Goal: Check status: Check status

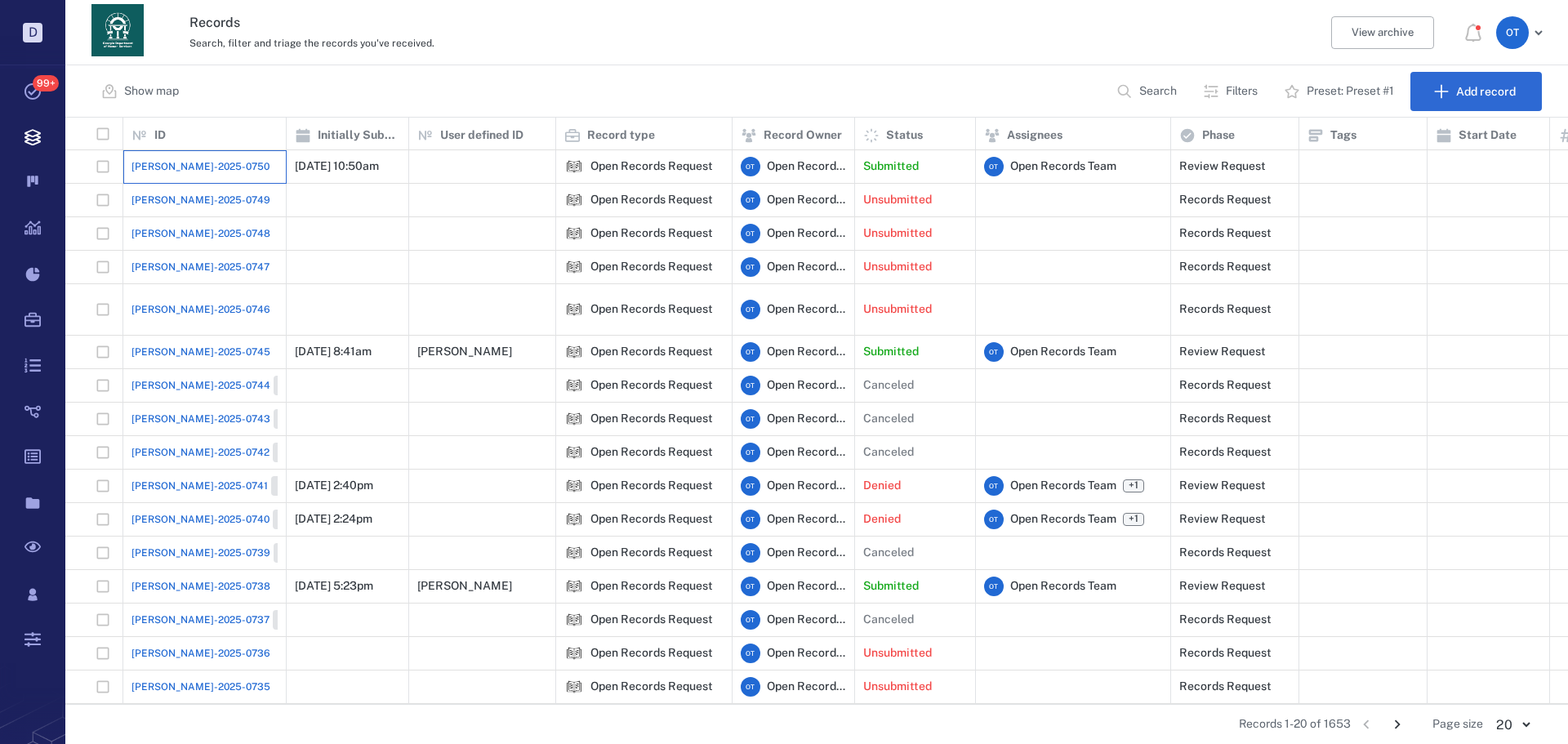
click at [159, 152] on div "[PERSON_NAME]-2025-0750" at bounding box center [205, 166] width 147 height 32
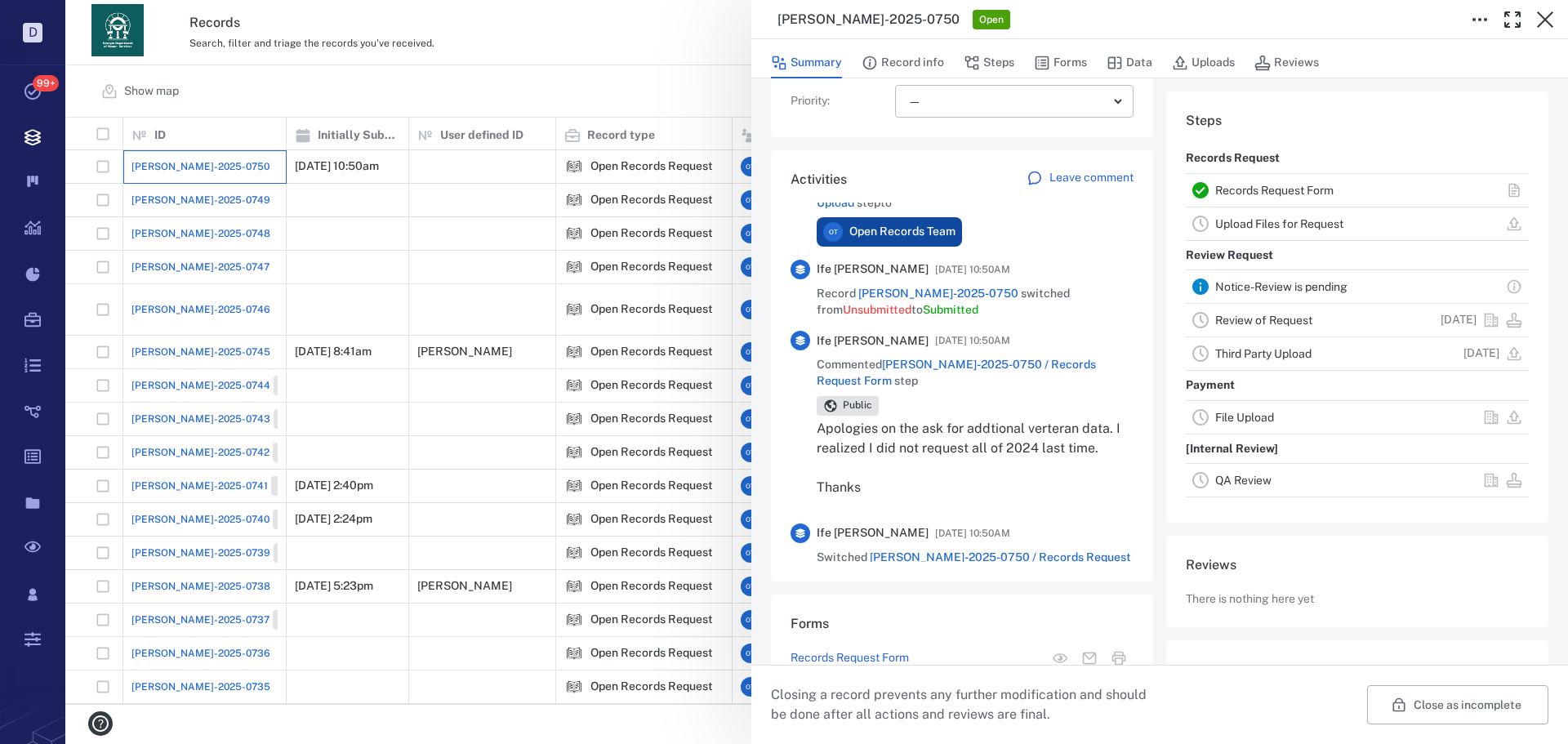
scroll to position [82, 0]
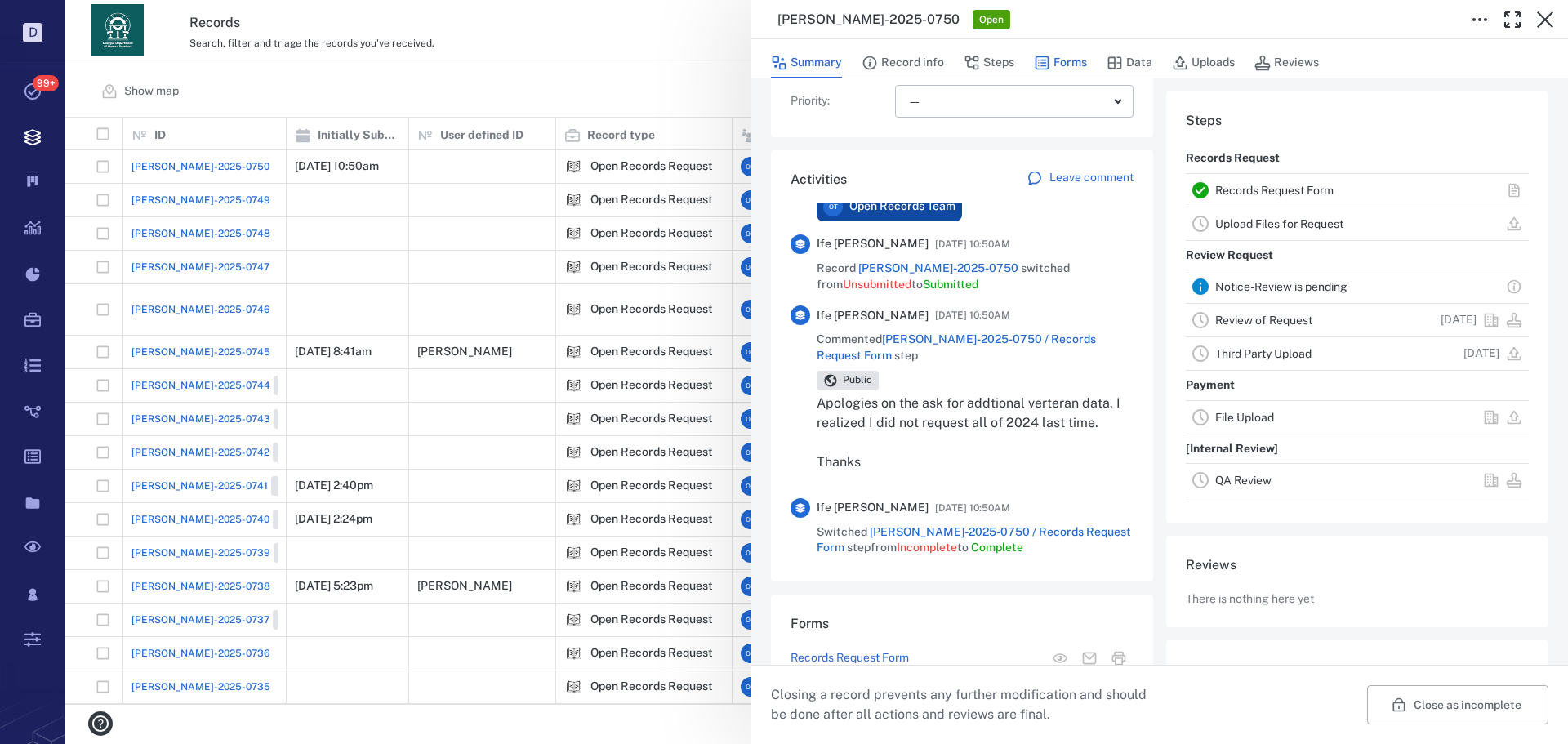
click at [1071, 73] on button "Forms" at bounding box center [1060, 63] width 53 height 31
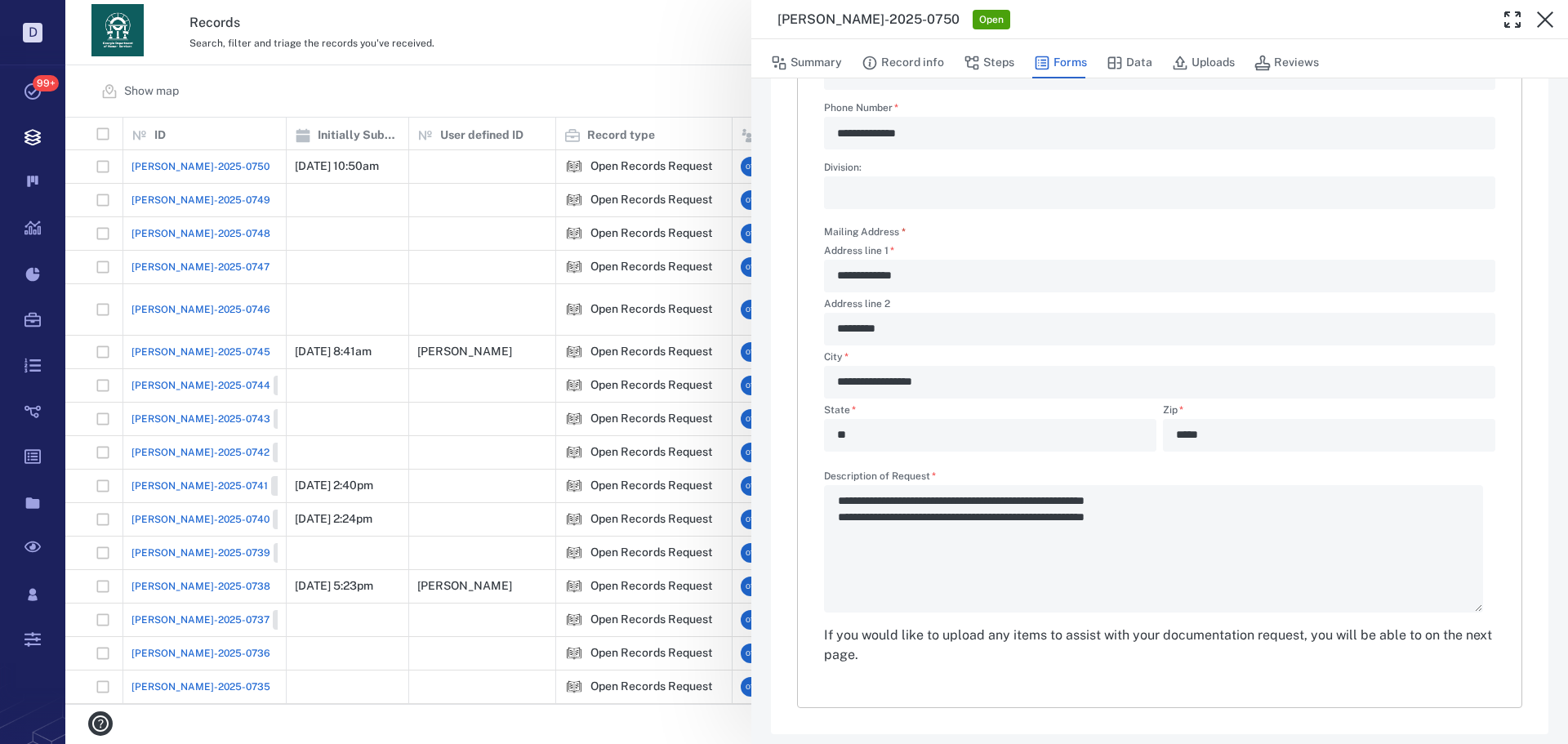
scroll to position [394, 0]
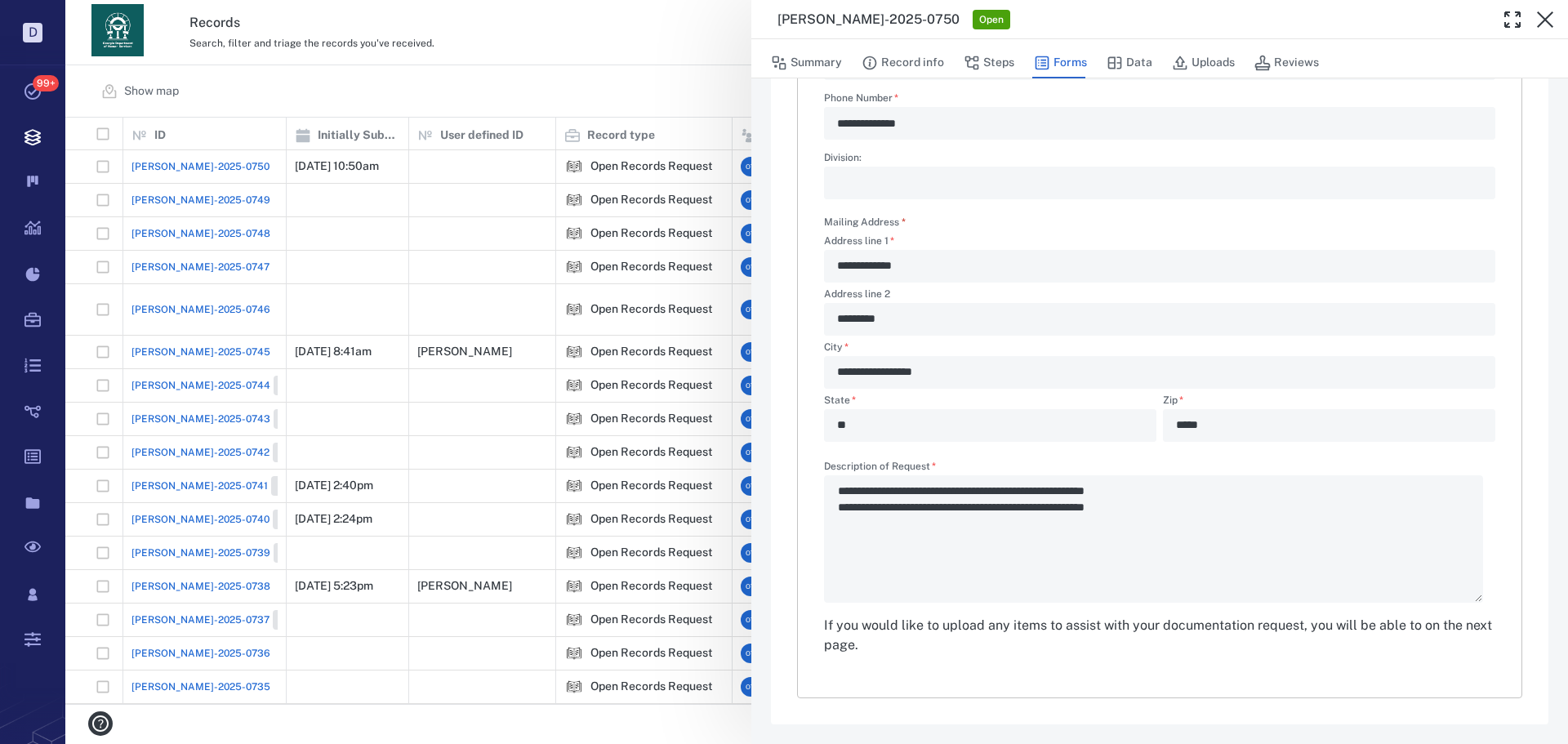
drag, startPoint x: 1189, startPoint y: 521, endPoint x: 990, endPoint y: 491, distance: 201.2
click at [990, 491] on div "**********" at bounding box center [1160, 532] width 672 height 142
click at [930, 70] on button "Record info" at bounding box center [903, 63] width 83 height 31
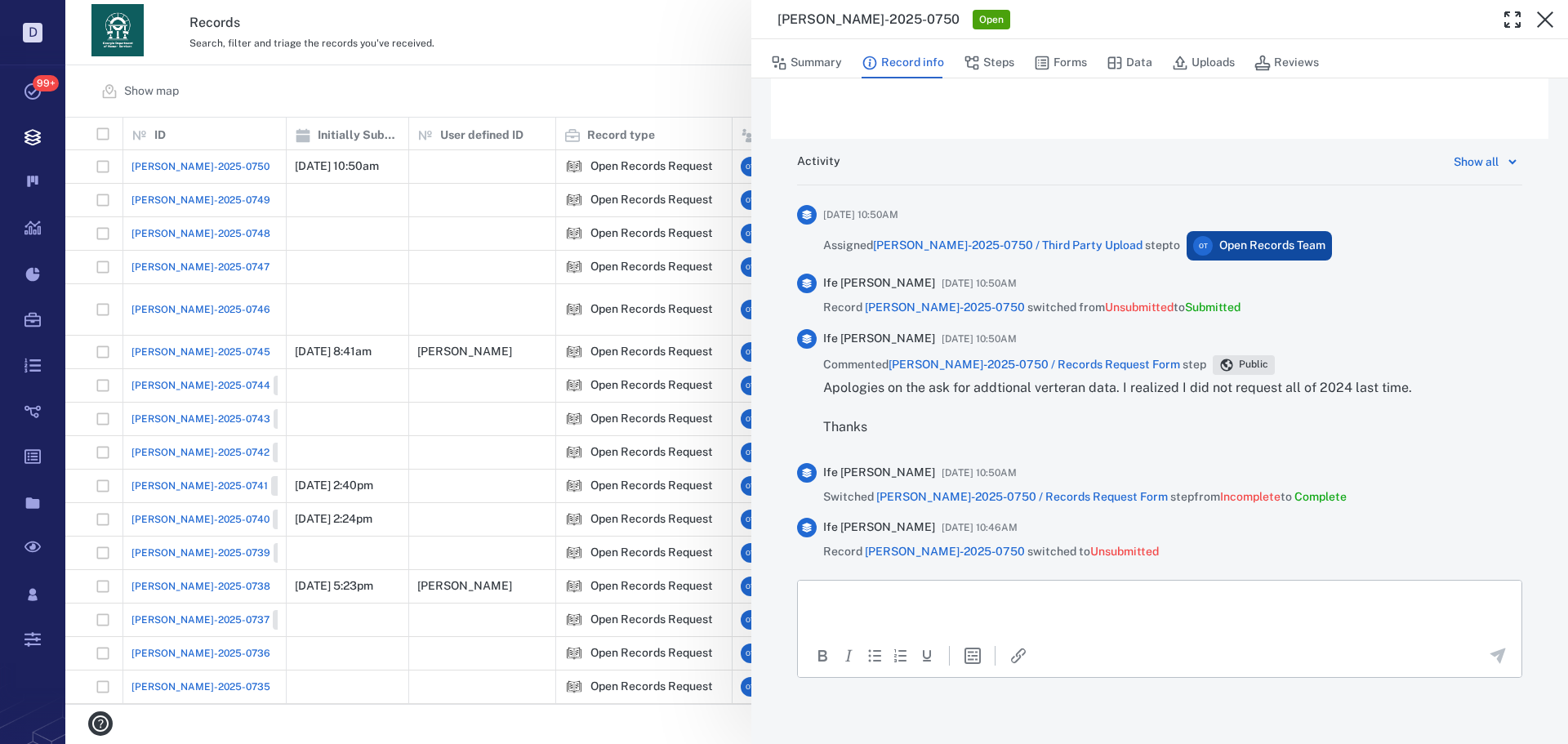
scroll to position [903, 0]
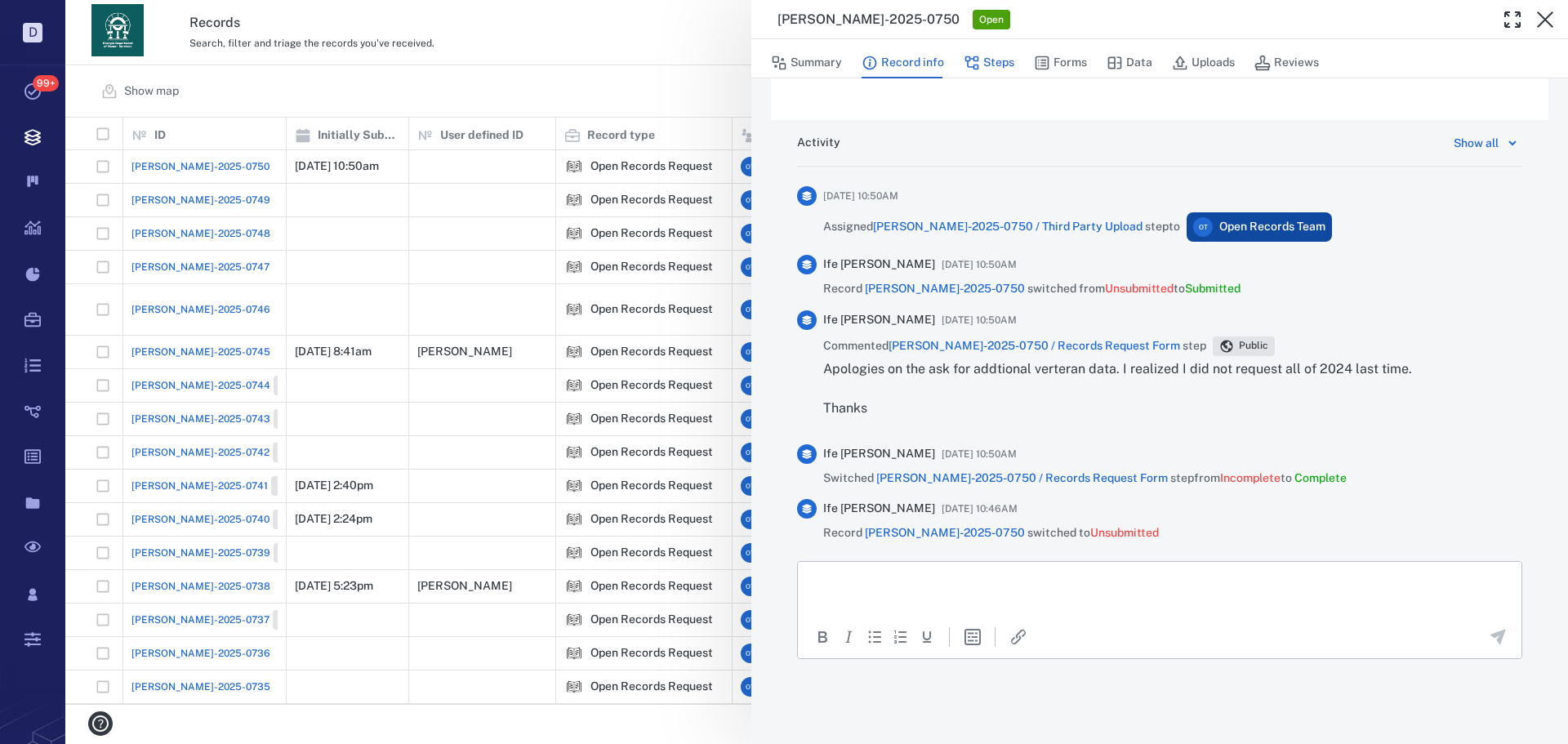
click at [995, 76] on div "Summary Record info Steps Forms Data Uploads Reviews" at bounding box center [1160, 59] width 816 height 39
click at [995, 71] on button "Steps" at bounding box center [989, 63] width 50 height 31
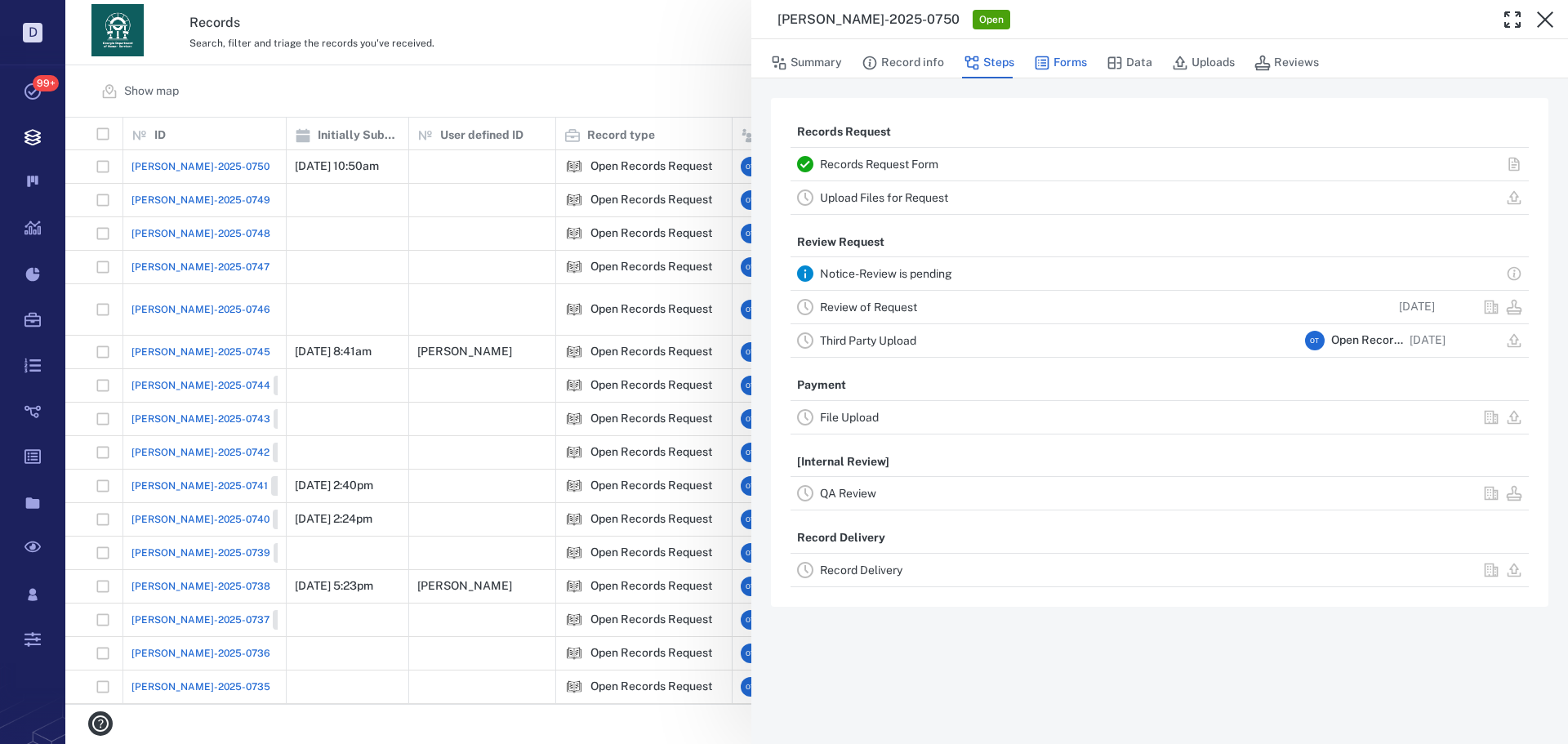
click at [1071, 63] on button "Forms" at bounding box center [1060, 63] width 53 height 31
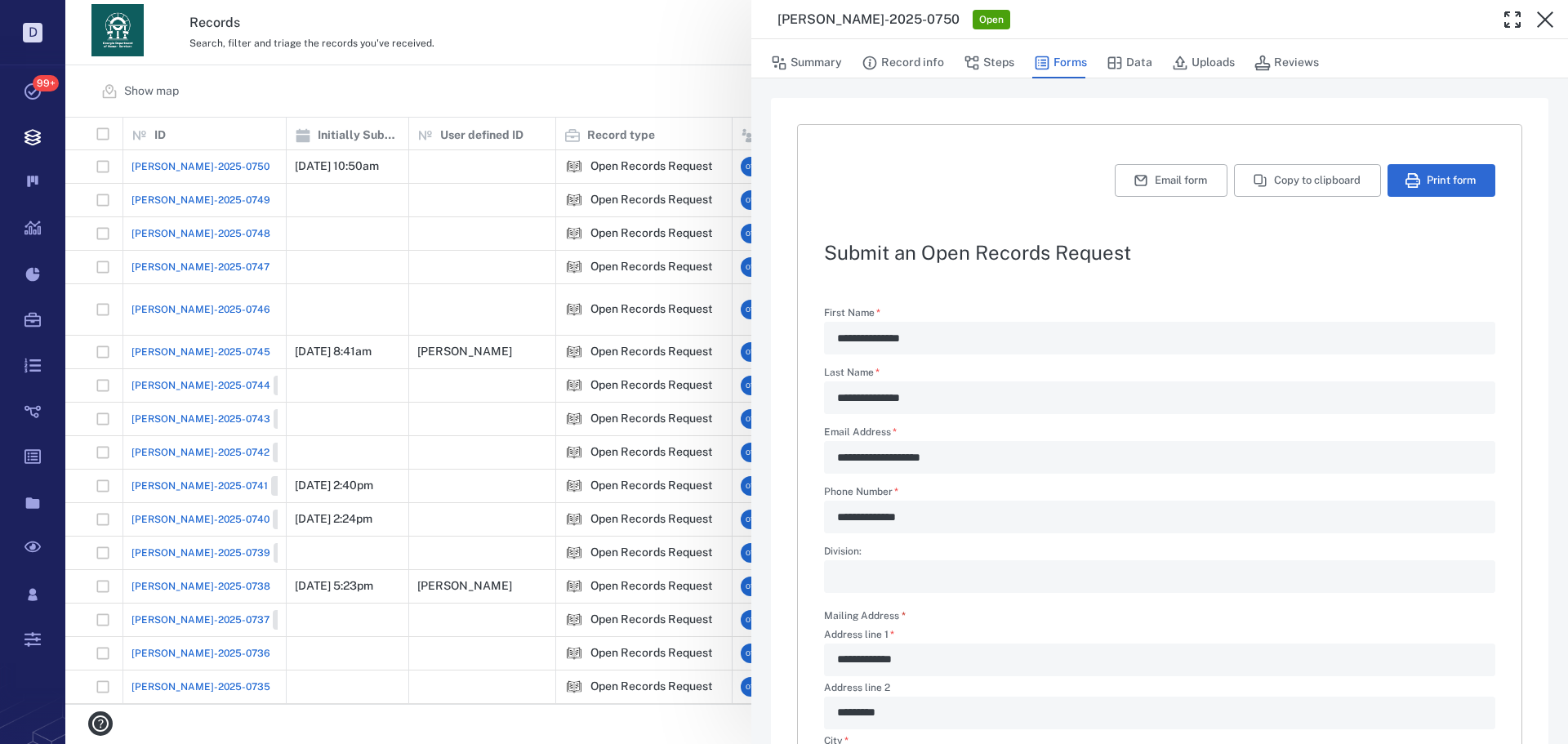
type textarea "*"
drag, startPoint x: 1310, startPoint y: 210, endPoint x: 1312, endPoint y: 195, distance: 15.1
click at [1254, 204] on div "**********" at bounding box center [1159, 608] width 725 height 968
click at [1254, 178] on button "Copy to clipboard" at bounding box center [1307, 180] width 147 height 32
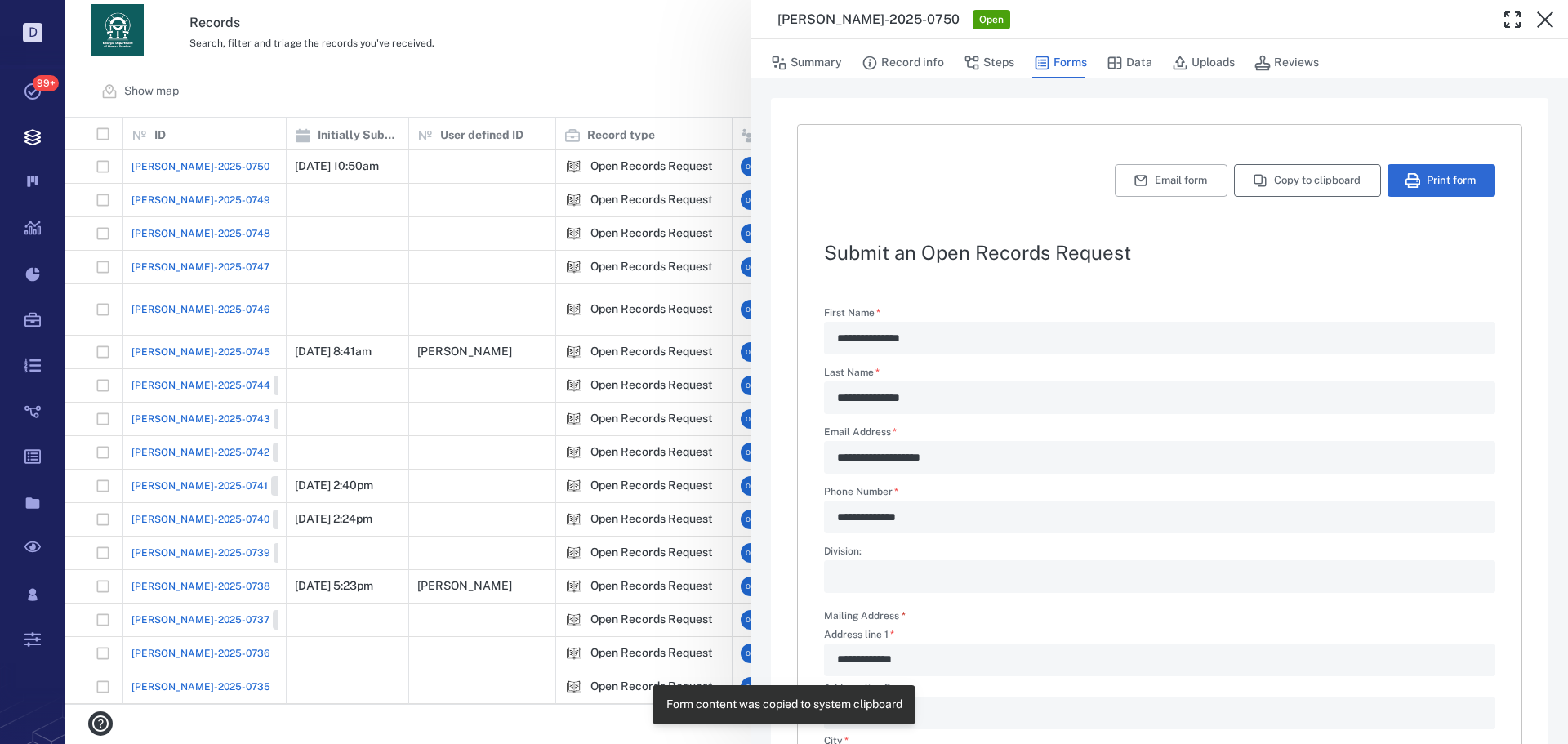
click at [1254, 185] on button "Copy to clipboard" at bounding box center [1307, 180] width 147 height 32
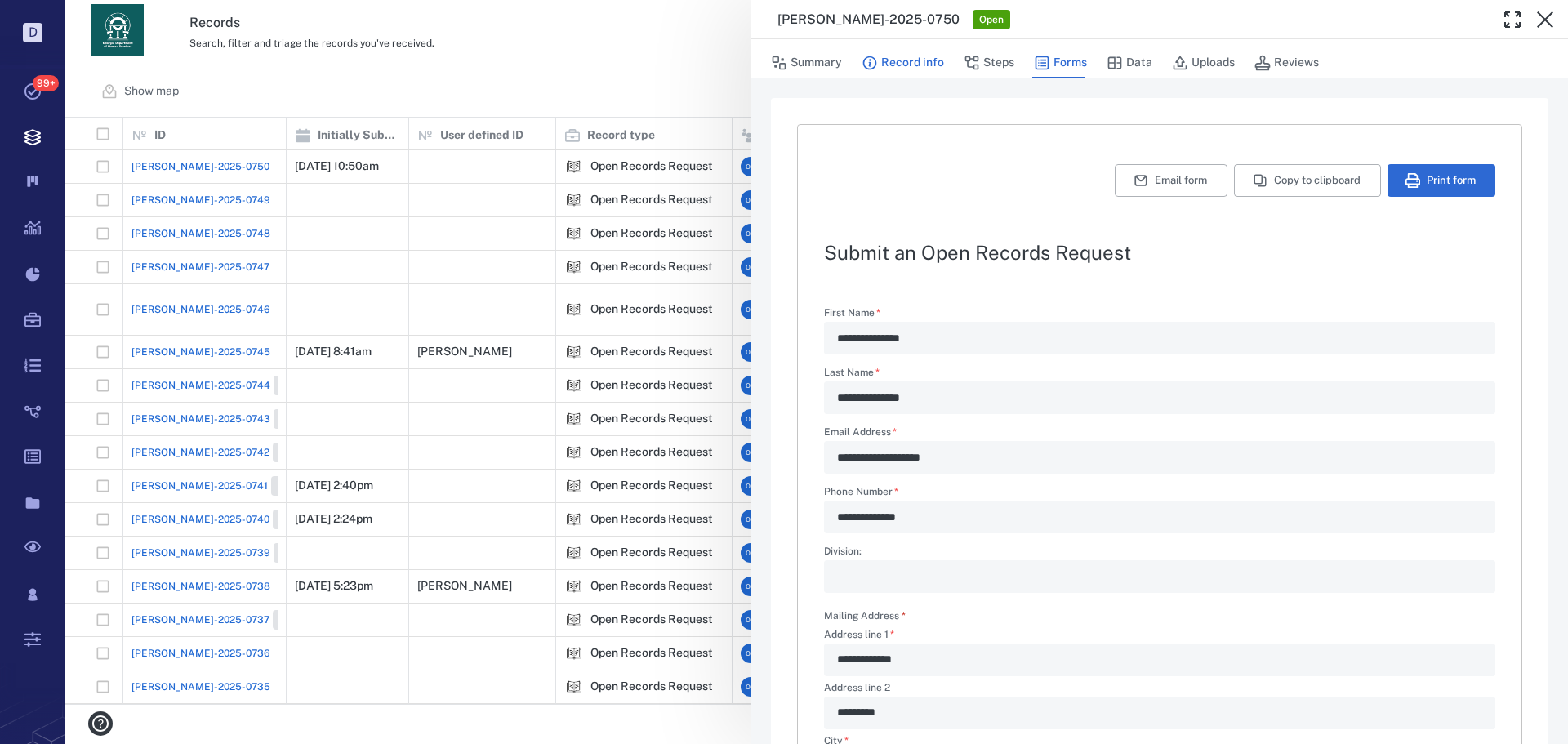
click at [892, 55] on button "Record info" at bounding box center [903, 63] width 83 height 31
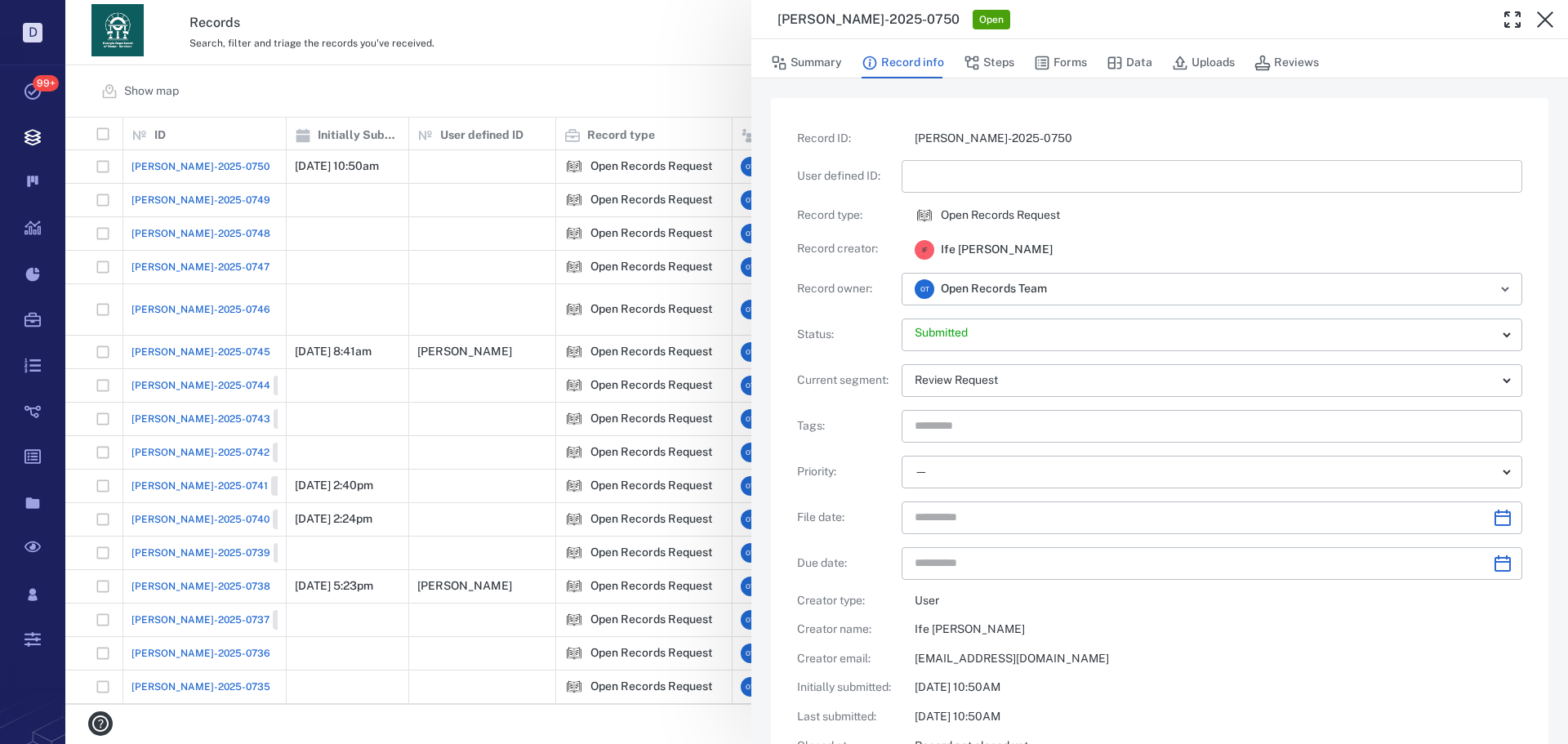
click at [951, 177] on input "text" at bounding box center [1212, 176] width 595 height 32
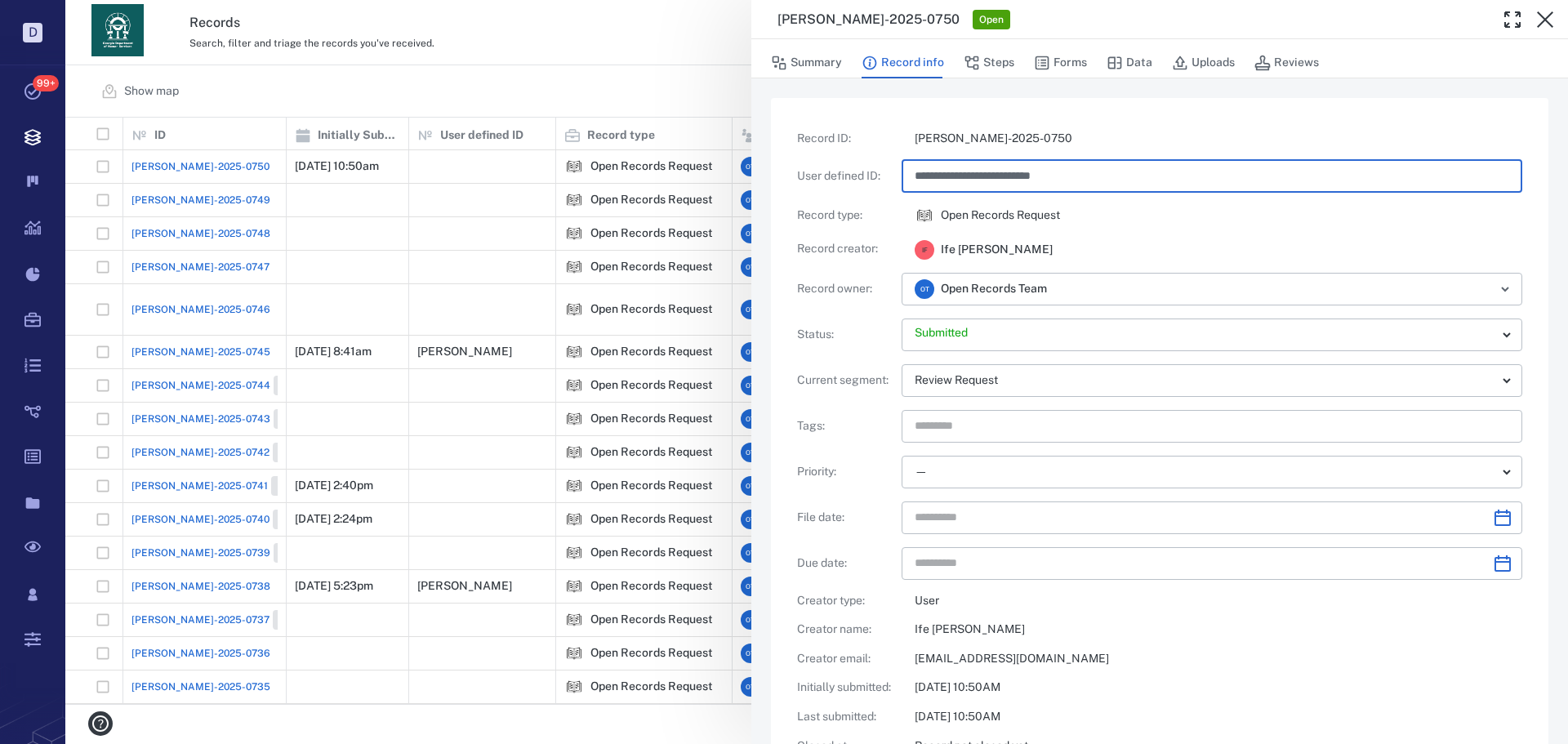
type input "**********"
click at [744, 102] on div "**********" at bounding box center [816, 372] width 1503 height 744
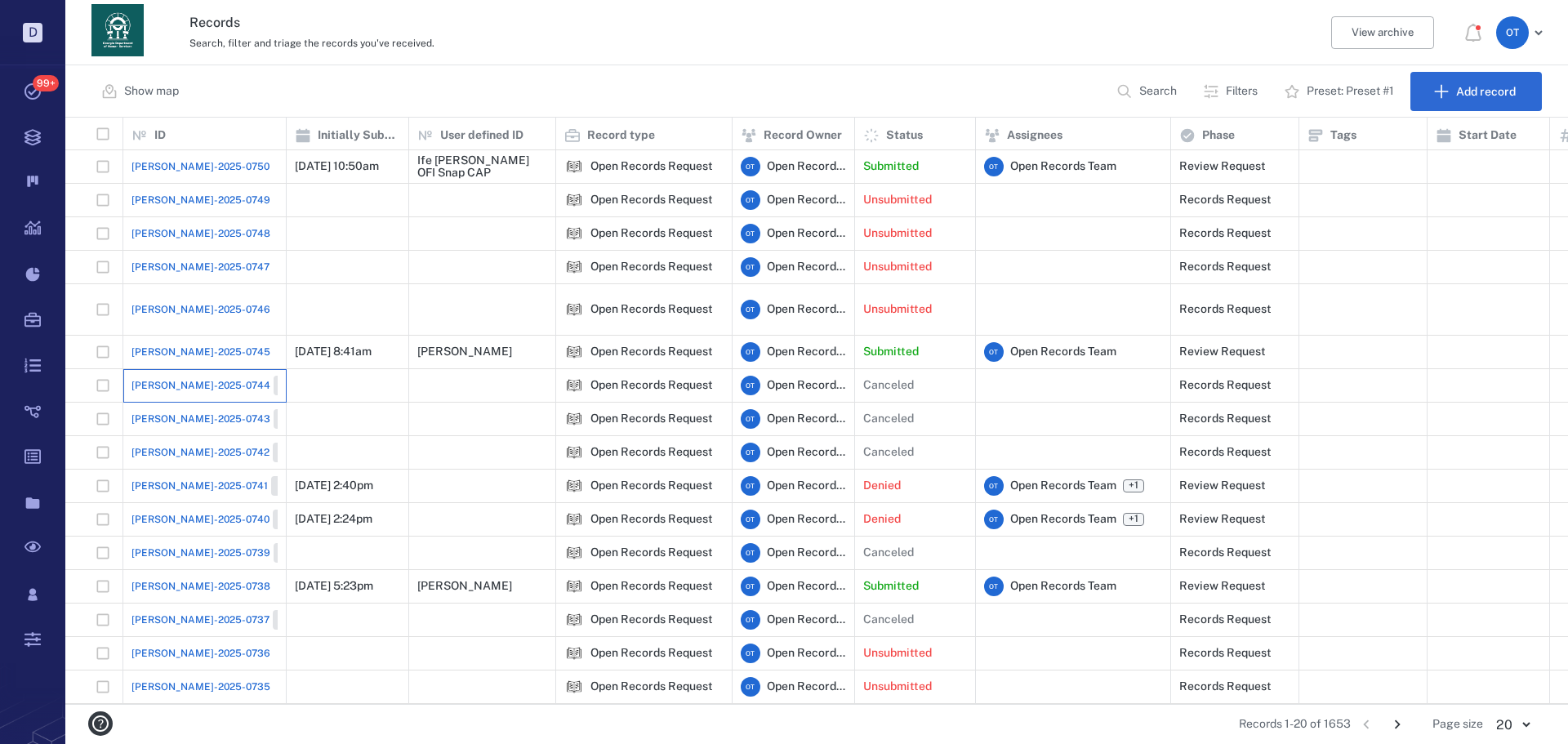
click at [154, 369] on div "[PERSON_NAME]-2025-0744 Closed" at bounding box center [205, 385] width 147 height 32
click at [168, 344] on span "[PERSON_NAME]-2025-0745" at bounding box center [201, 351] width 139 height 15
click at [195, 344] on span "[PERSON_NAME]-2025-0745" at bounding box center [201, 351] width 139 height 15
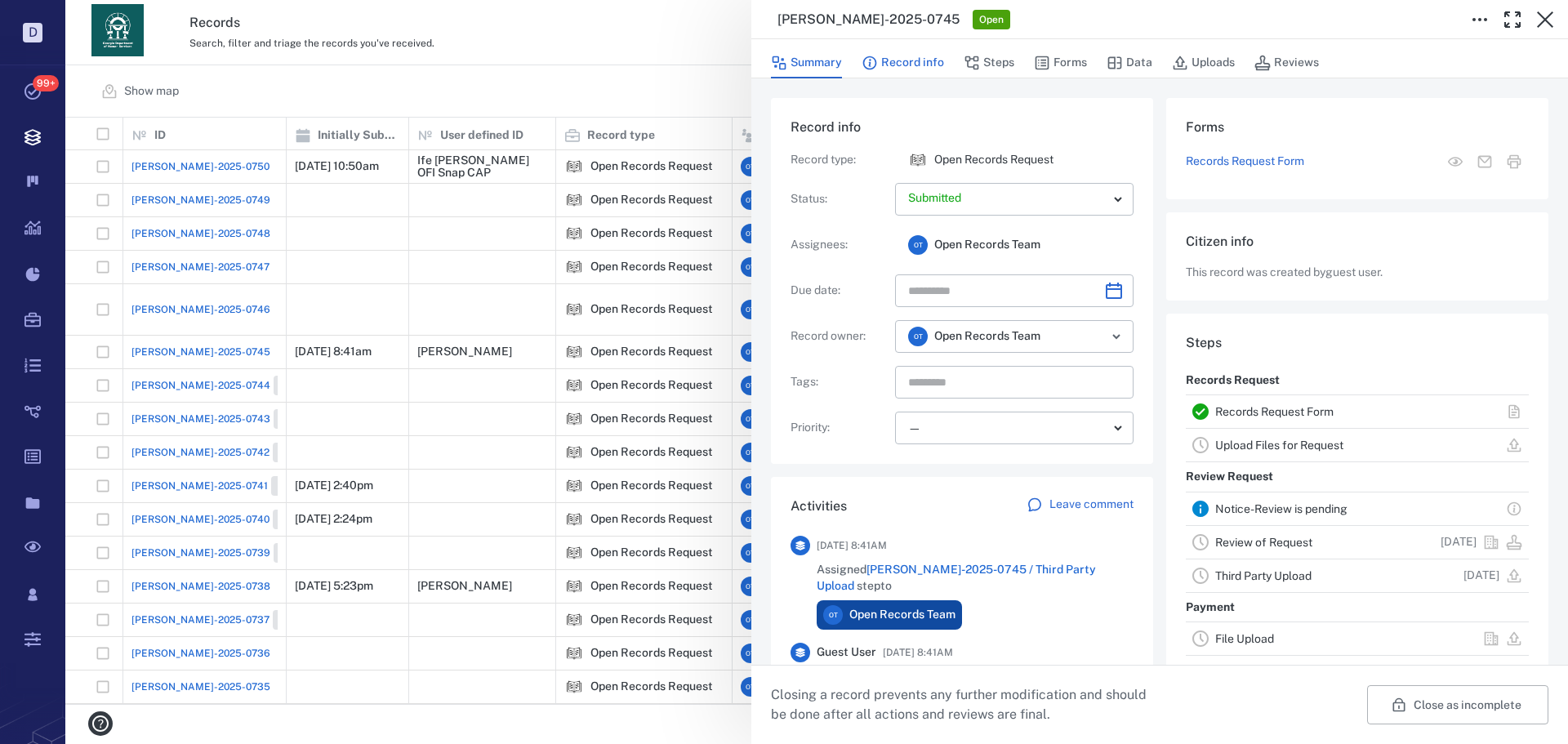
click at [907, 58] on button "Record info" at bounding box center [903, 63] width 83 height 31
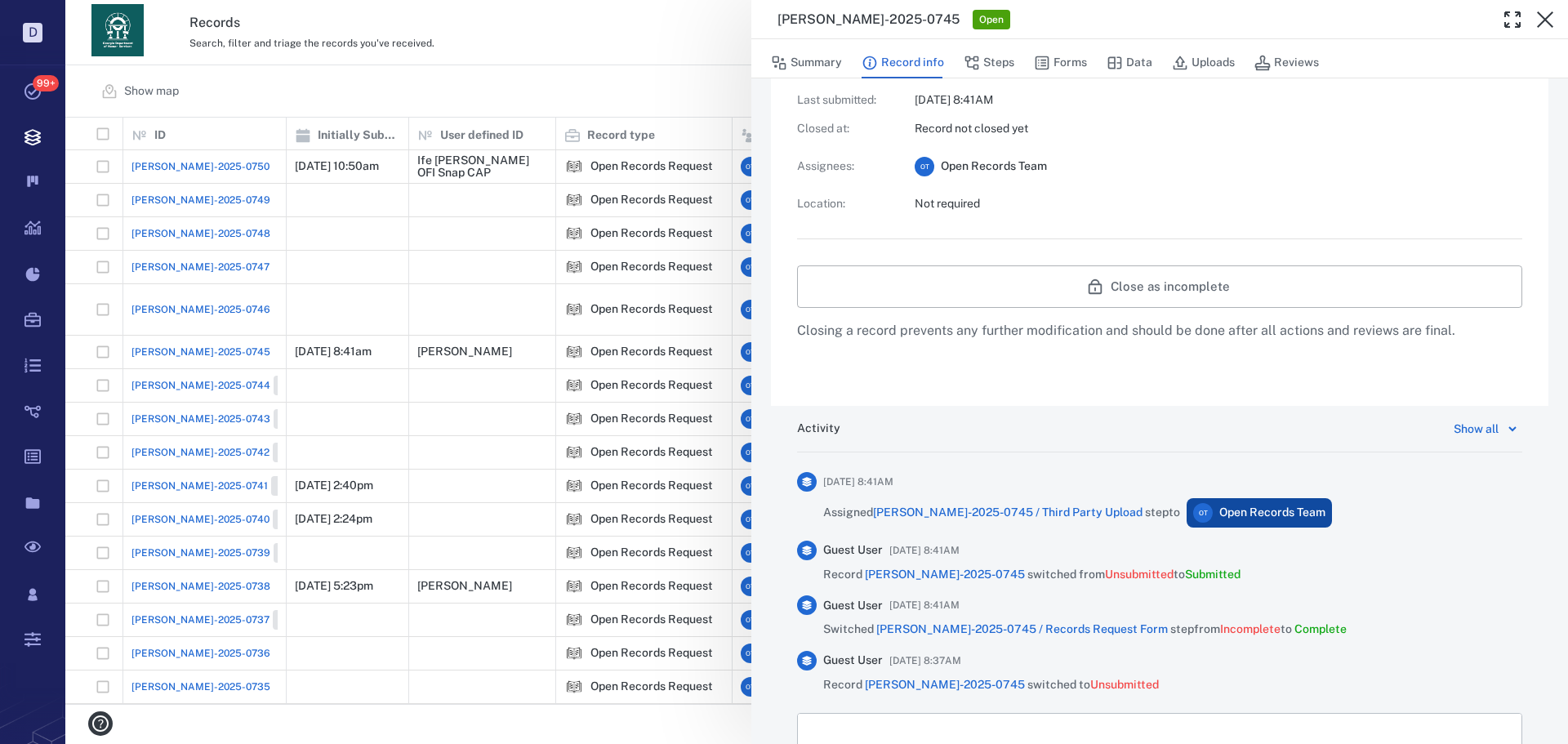
scroll to position [698, 0]
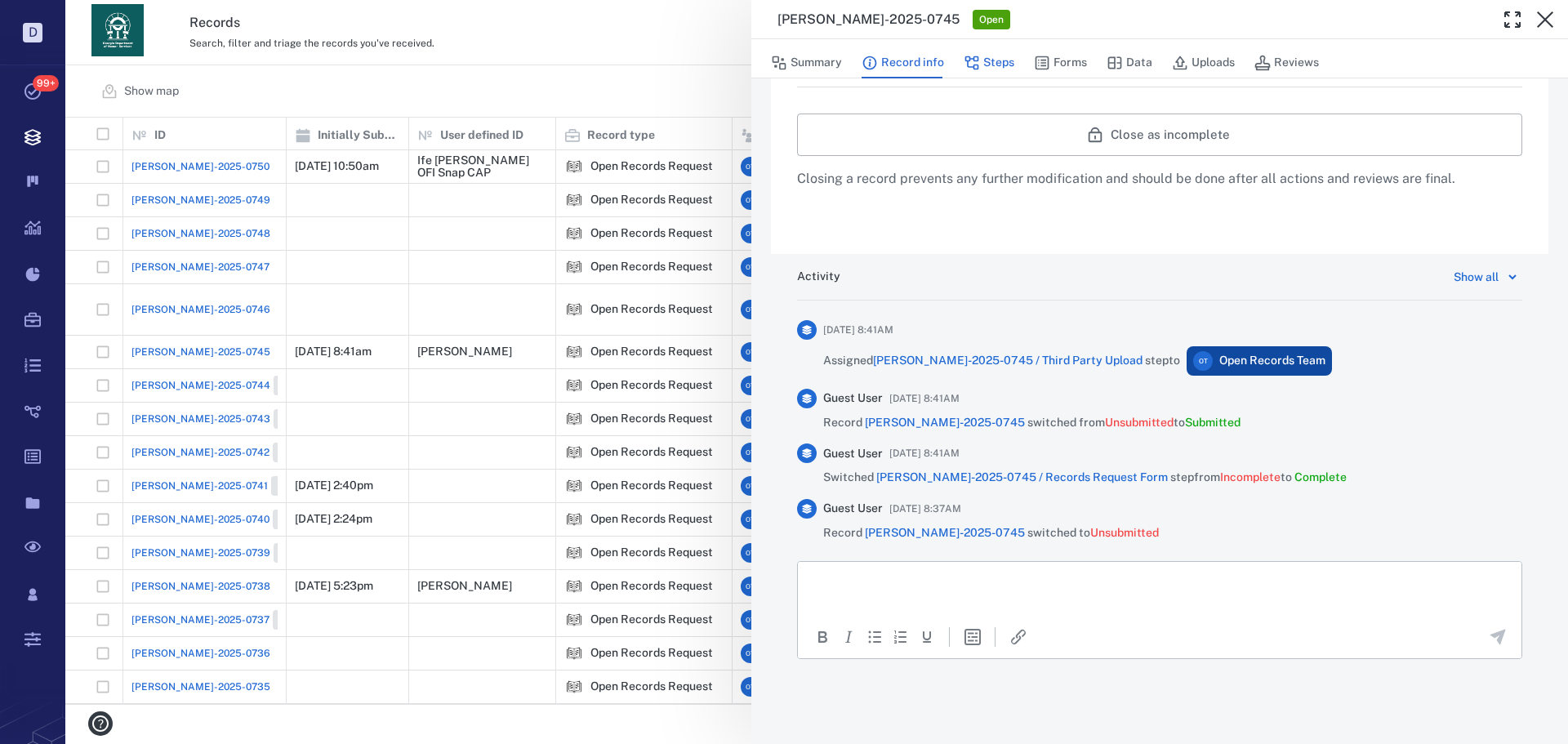
click at [990, 49] on button "Steps" at bounding box center [989, 63] width 50 height 31
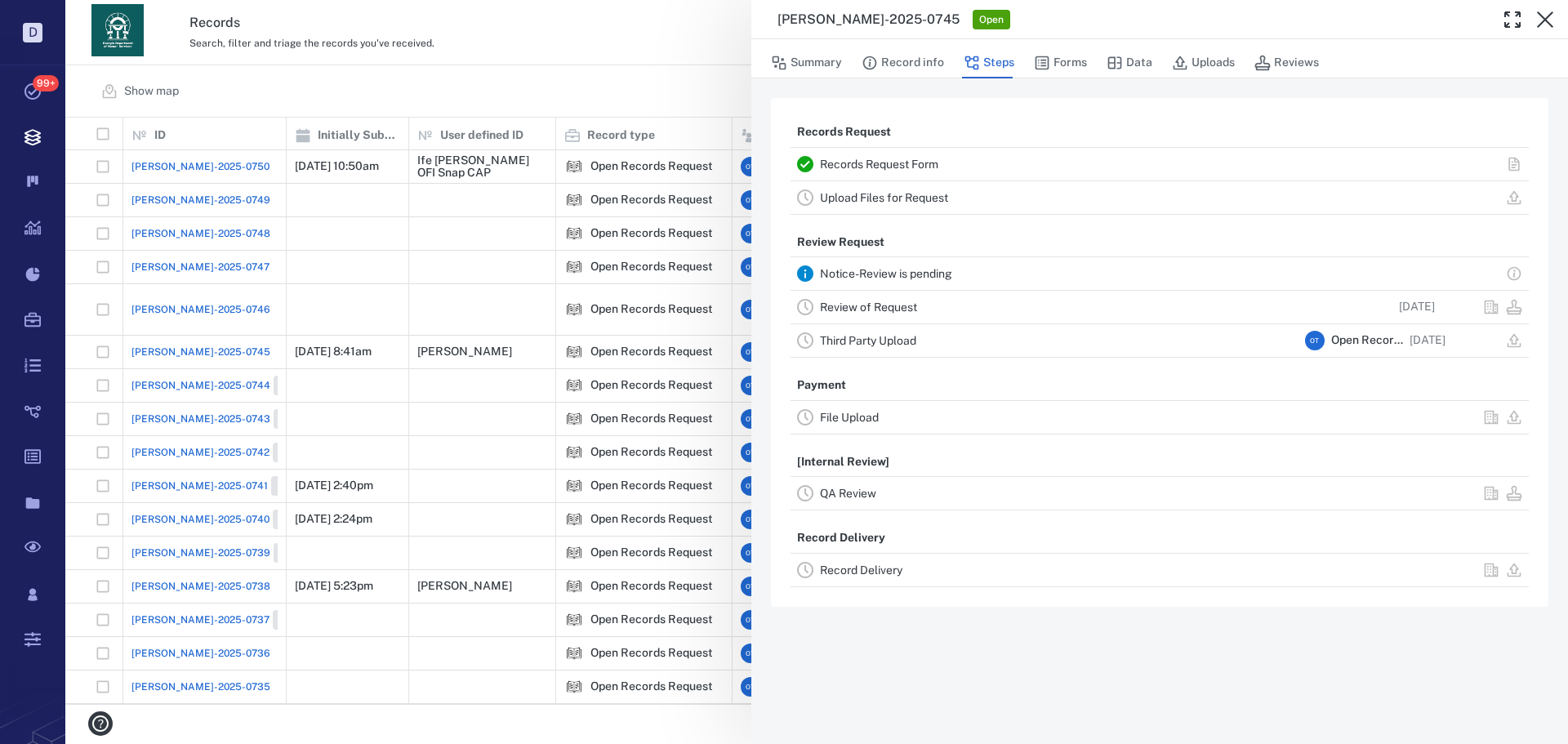
click at [888, 582] on div "Record Delivery" at bounding box center [1160, 570] width 739 height 32
click at [890, 578] on div "Record Delivery" at bounding box center [1059, 571] width 479 height 20
click at [874, 570] on link "Record Delivery" at bounding box center [862, 570] width 83 height 13
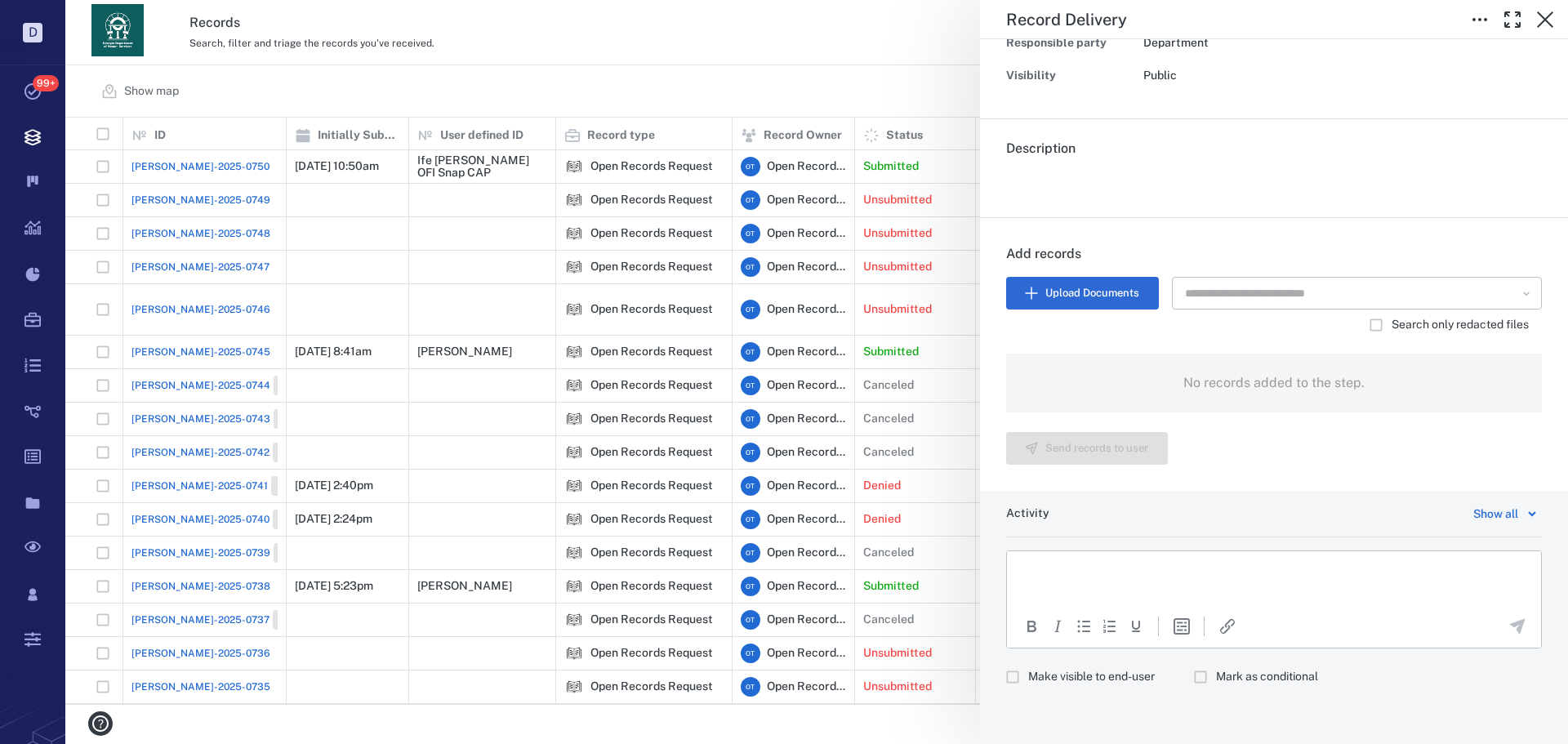
scroll to position [217, 0]
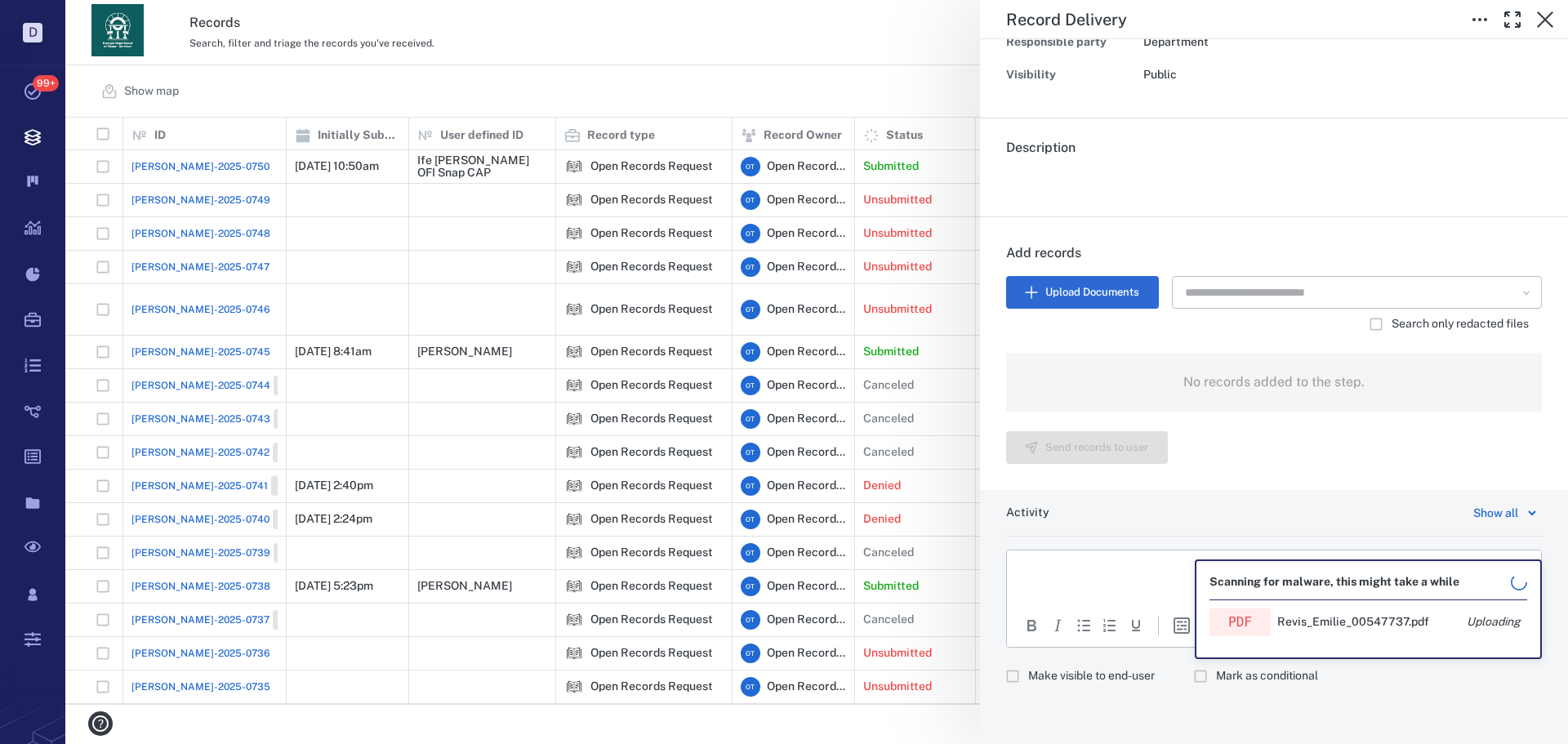
click at [1132, 646] on span "Make visible to end-user" at bounding box center [1091, 676] width 127 height 17
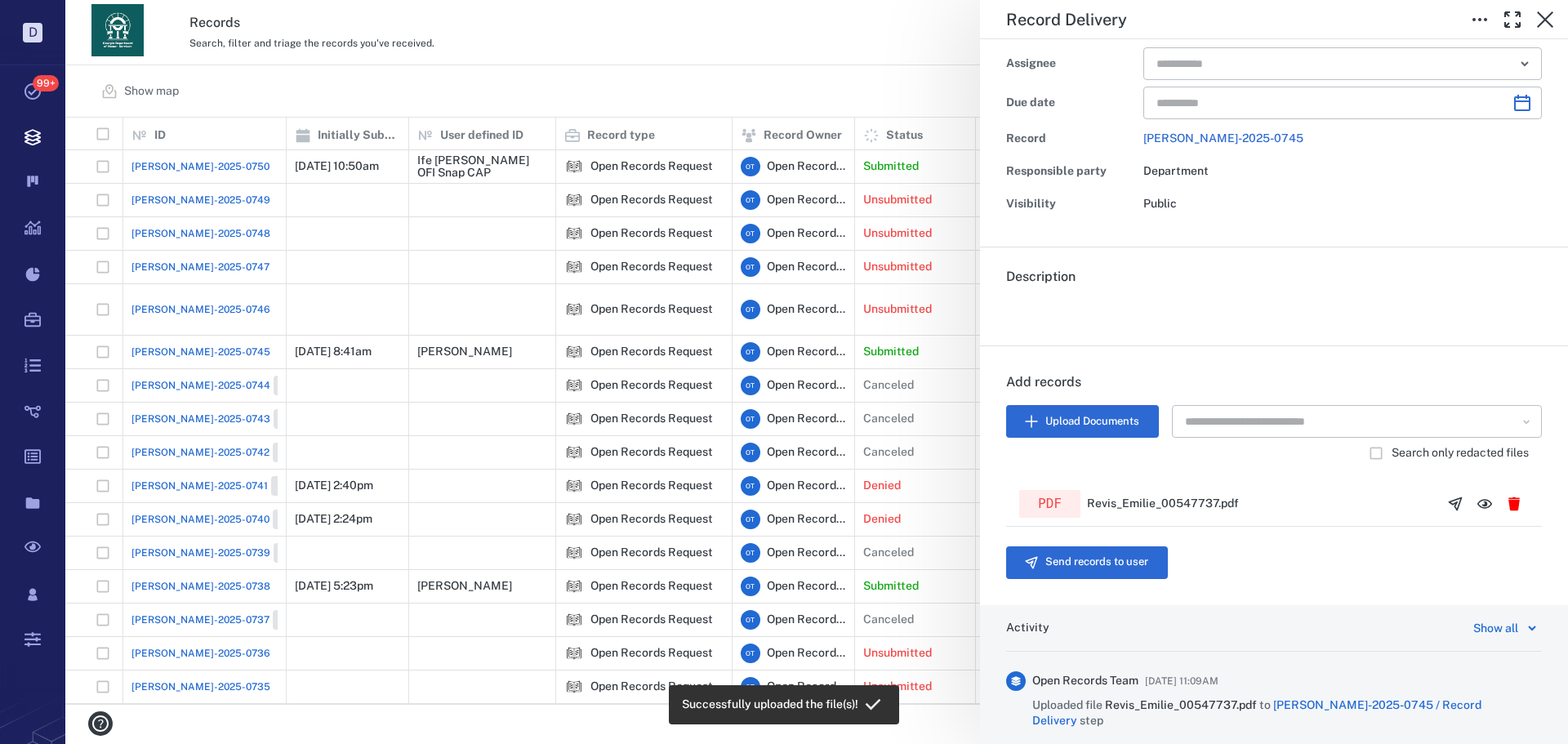
scroll to position [0, 0]
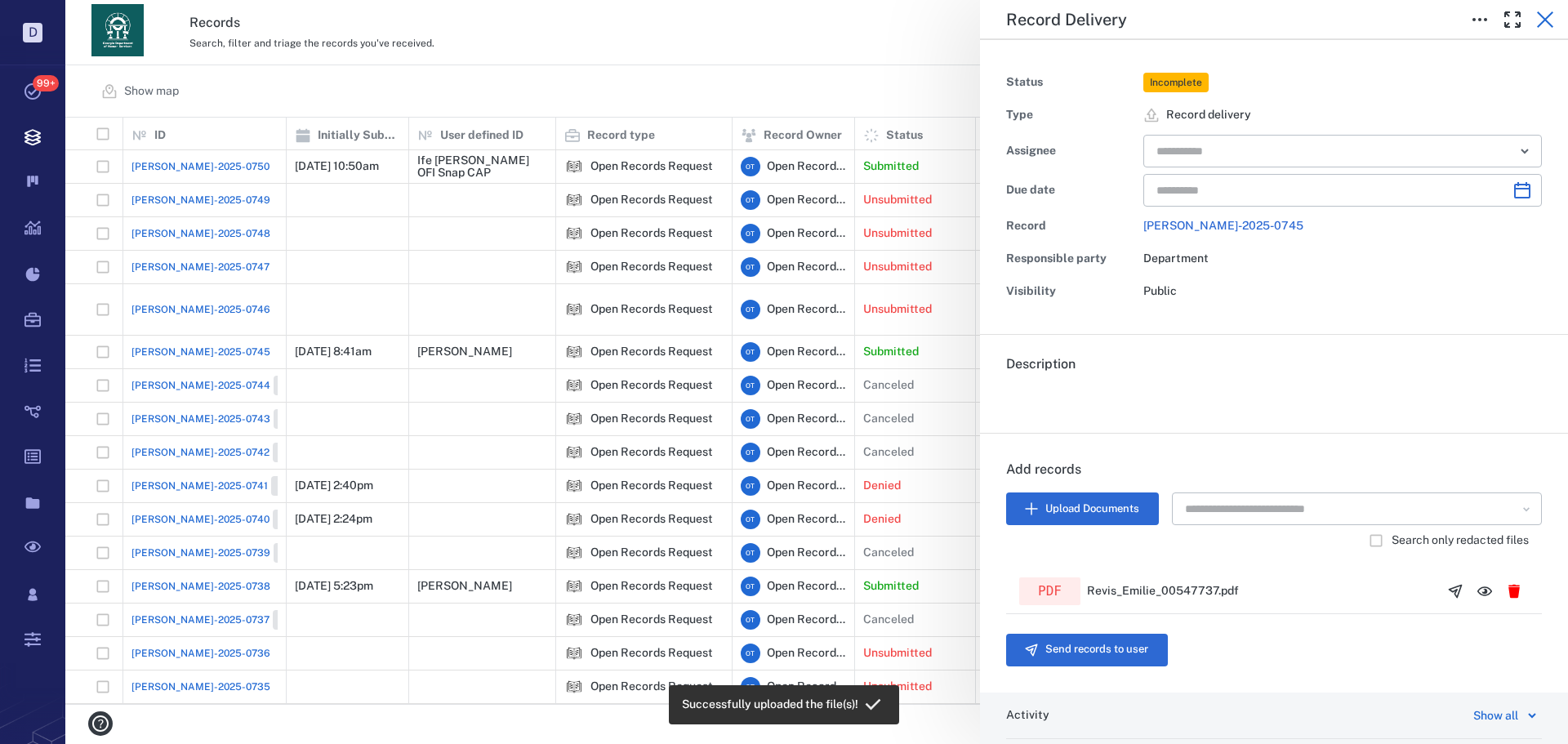
click at [1254, 12] on icon "button" at bounding box center [1545, 20] width 20 height 20
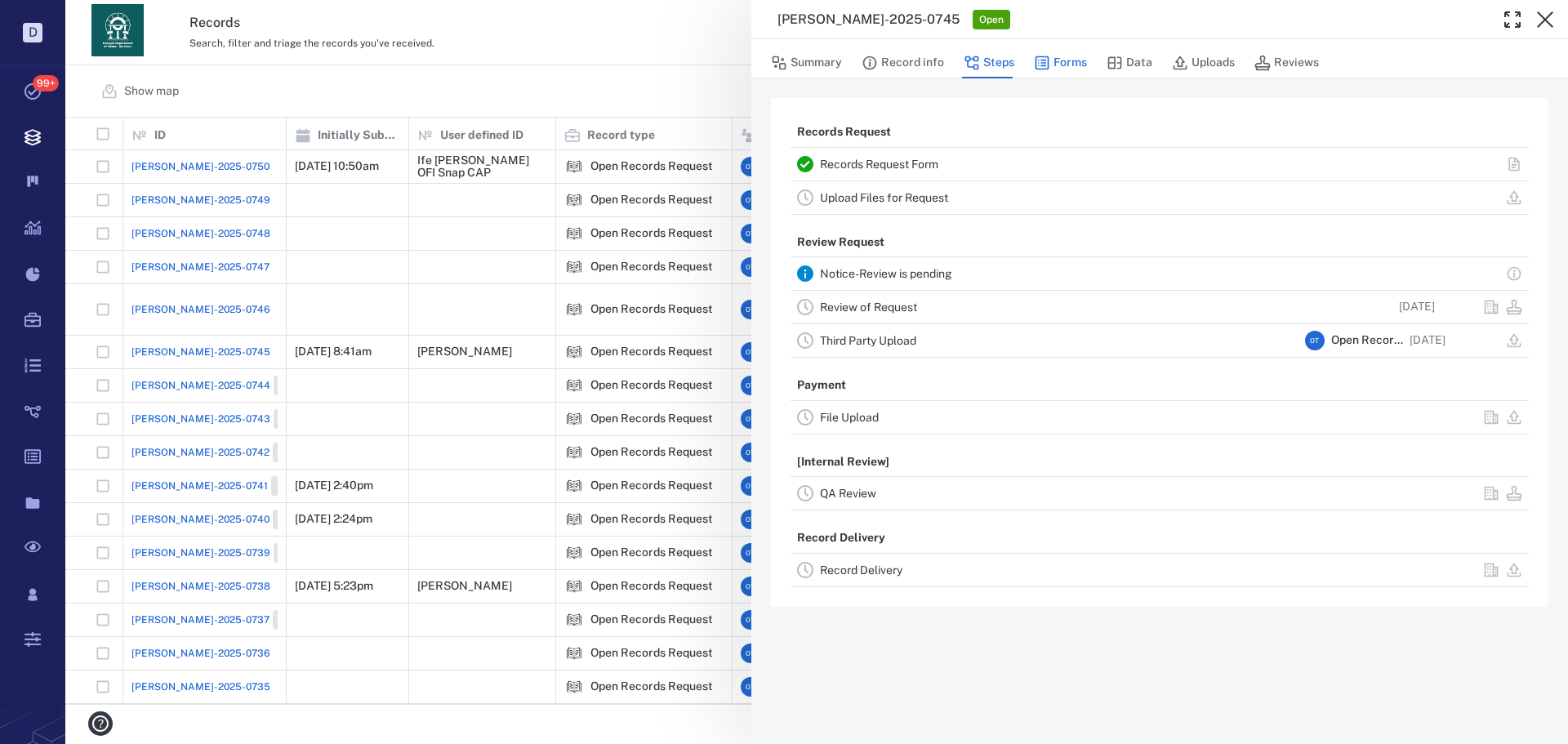
click at [1045, 60] on icon "button" at bounding box center [1043, 63] width 14 height 14
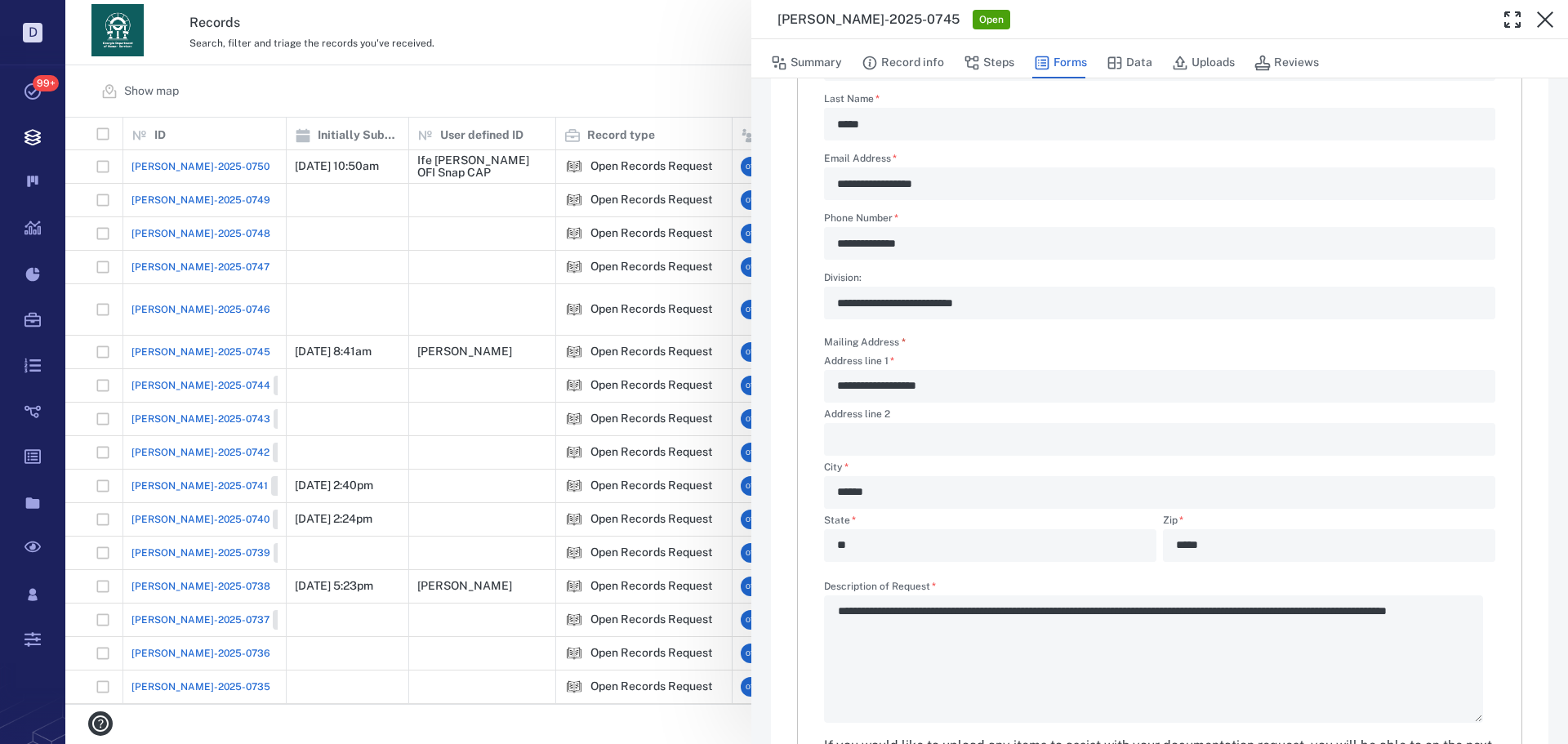
scroll to position [394, 0]
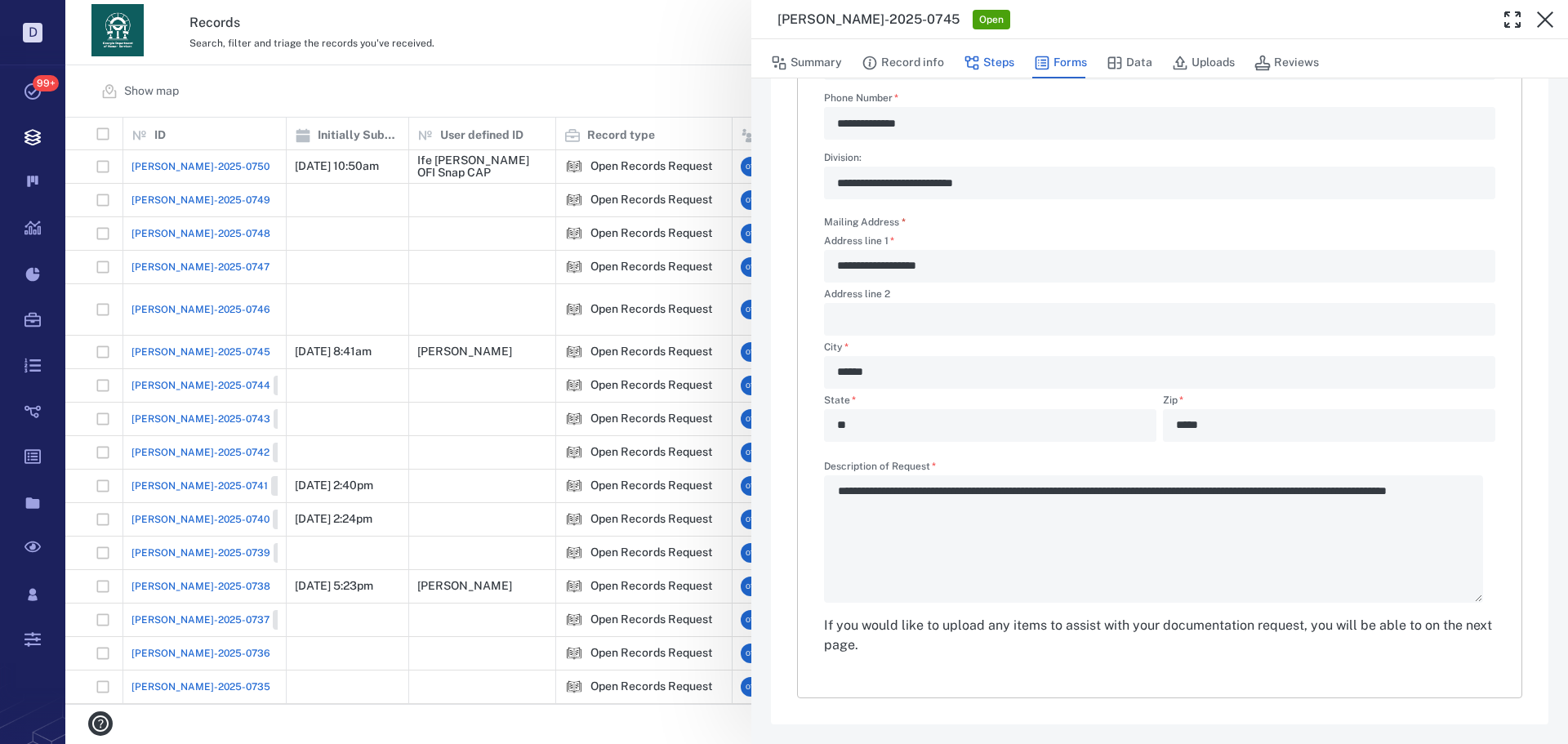
click at [1009, 60] on button "Steps" at bounding box center [989, 63] width 50 height 31
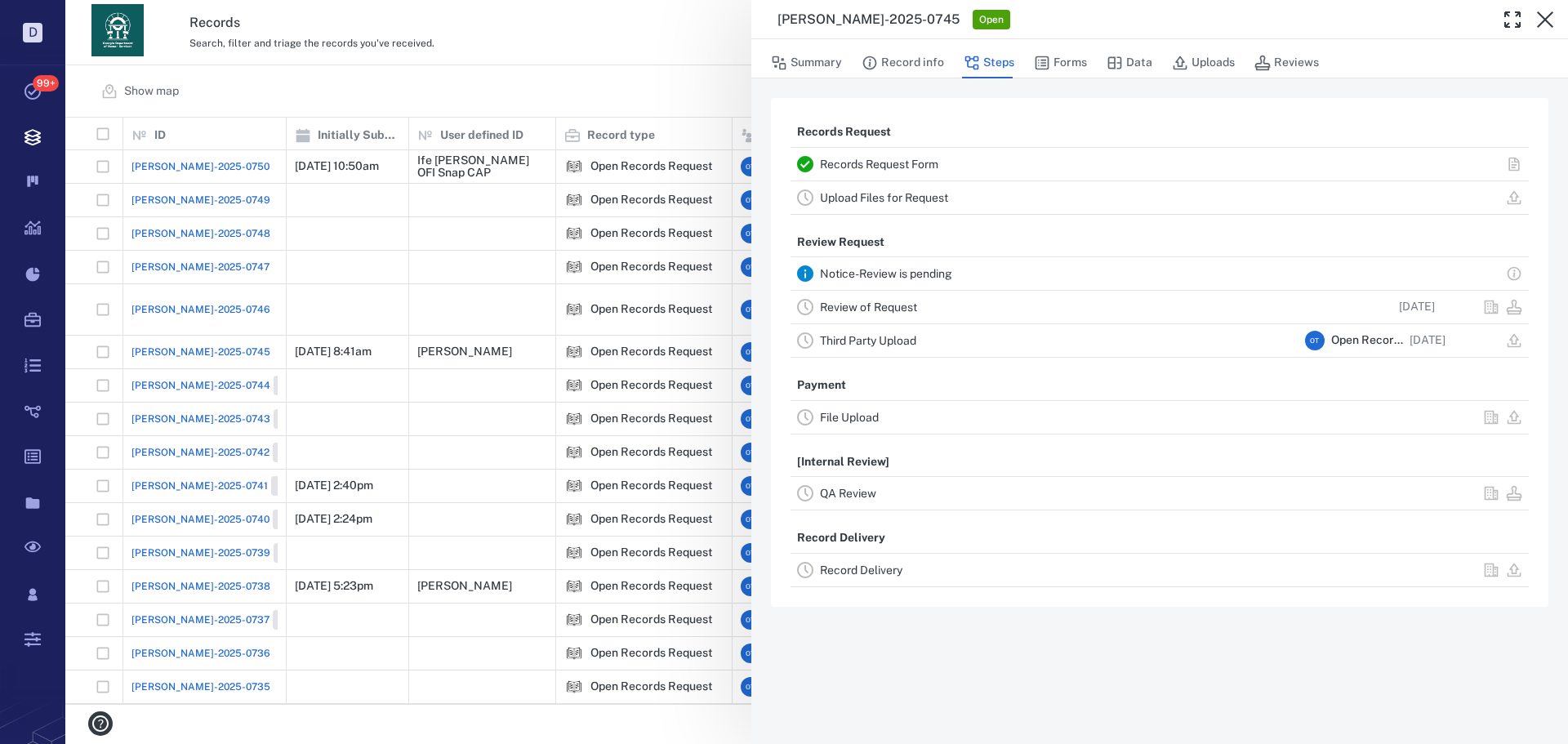
click at [845, 583] on div "Record Delivery" at bounding box center [1160, 570] width 739 height 32
click at [850, 574] on link "Record Delivery" at bounding box center [862, 570] width 83 height 13
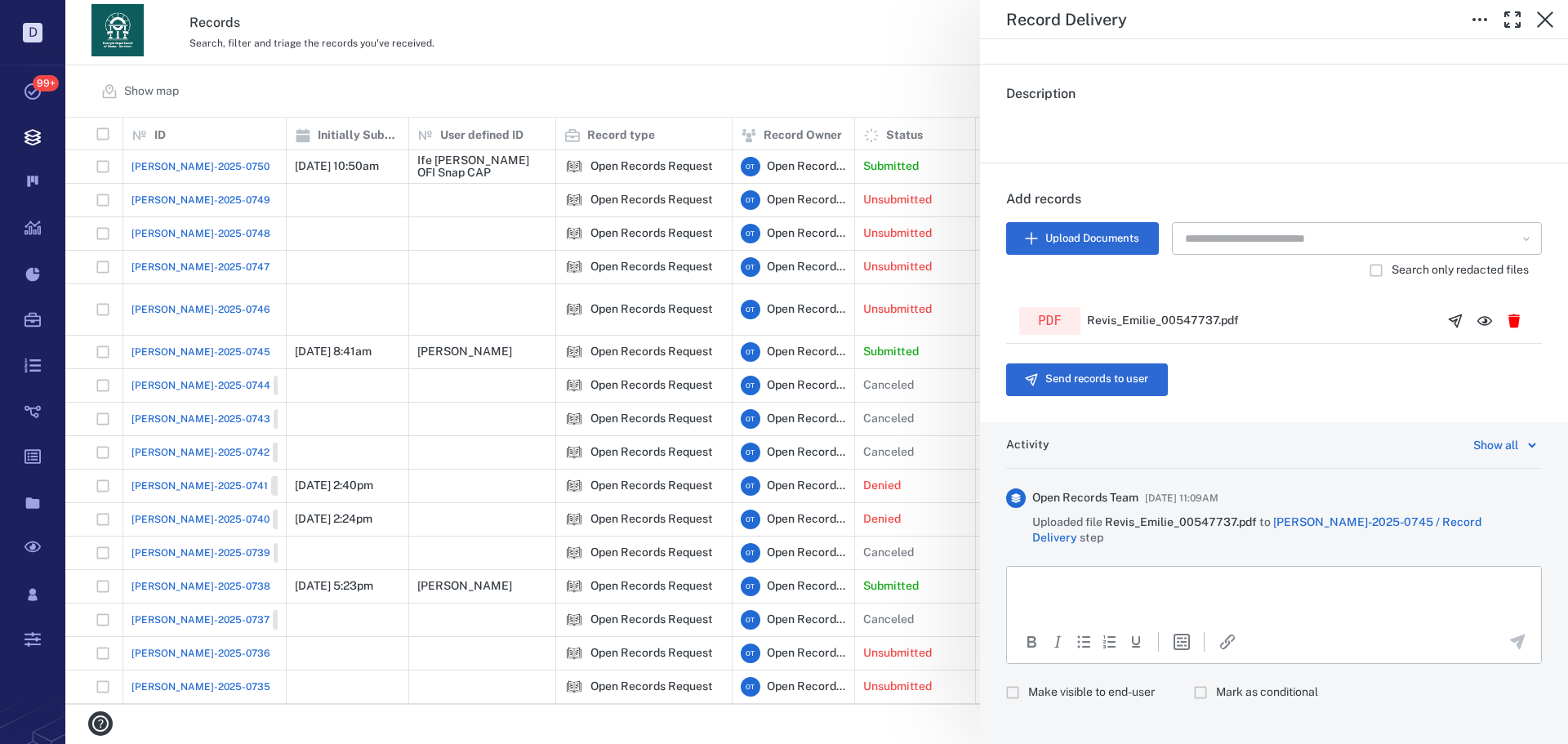
drag, startPoint x: 2083, startPoint y: 1119, endPoint x: 1079, endPoint y: 579, distance: 1140.0
click at [1077, 582] on p "Rich Text Area. Press ALT-0 for help." at bounding box center [1274, 587] width 507 height 15
click at [1065, 646] on span "Make visible to end-user" at bounding box center [1091, 693] width 127 height 17
drag, startPoint x: 1102, startPoint y: 581, endPoint x: 1113, endPoint y: 582, distance: 11.0
click at [1107, 580] on p "Rich Text Area. Press ALT-0 for help." at bounding box center [1274, 587] width 507 height 15
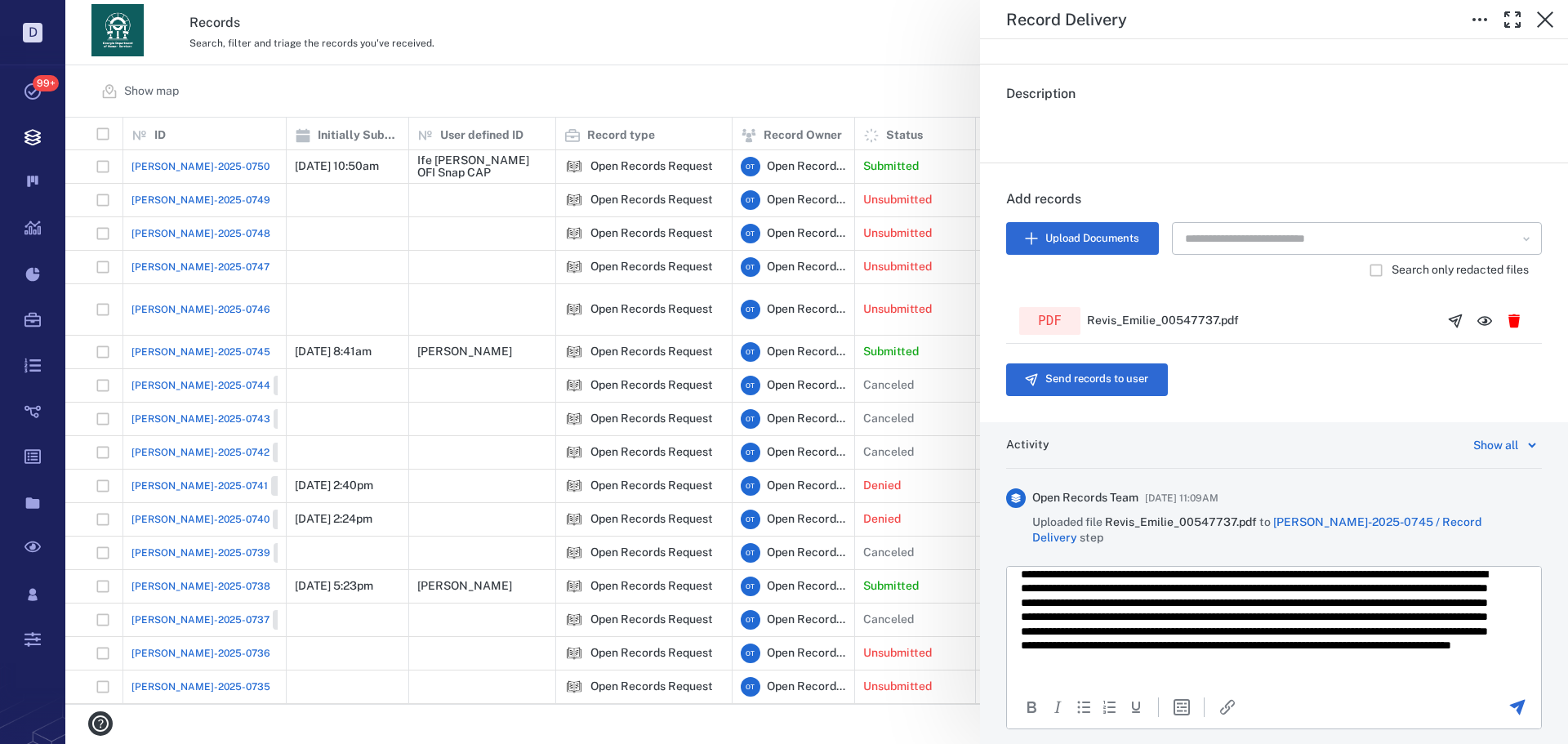
scroll to position [54, 0]
drag, startPoint x: 1174, startPoint y: 607, endPoint x: 1396, endPoint y: 614, distance: 222.1
click at [1254, 614] on p "**********" at bounding box center [1262, 625] width 482 height 114
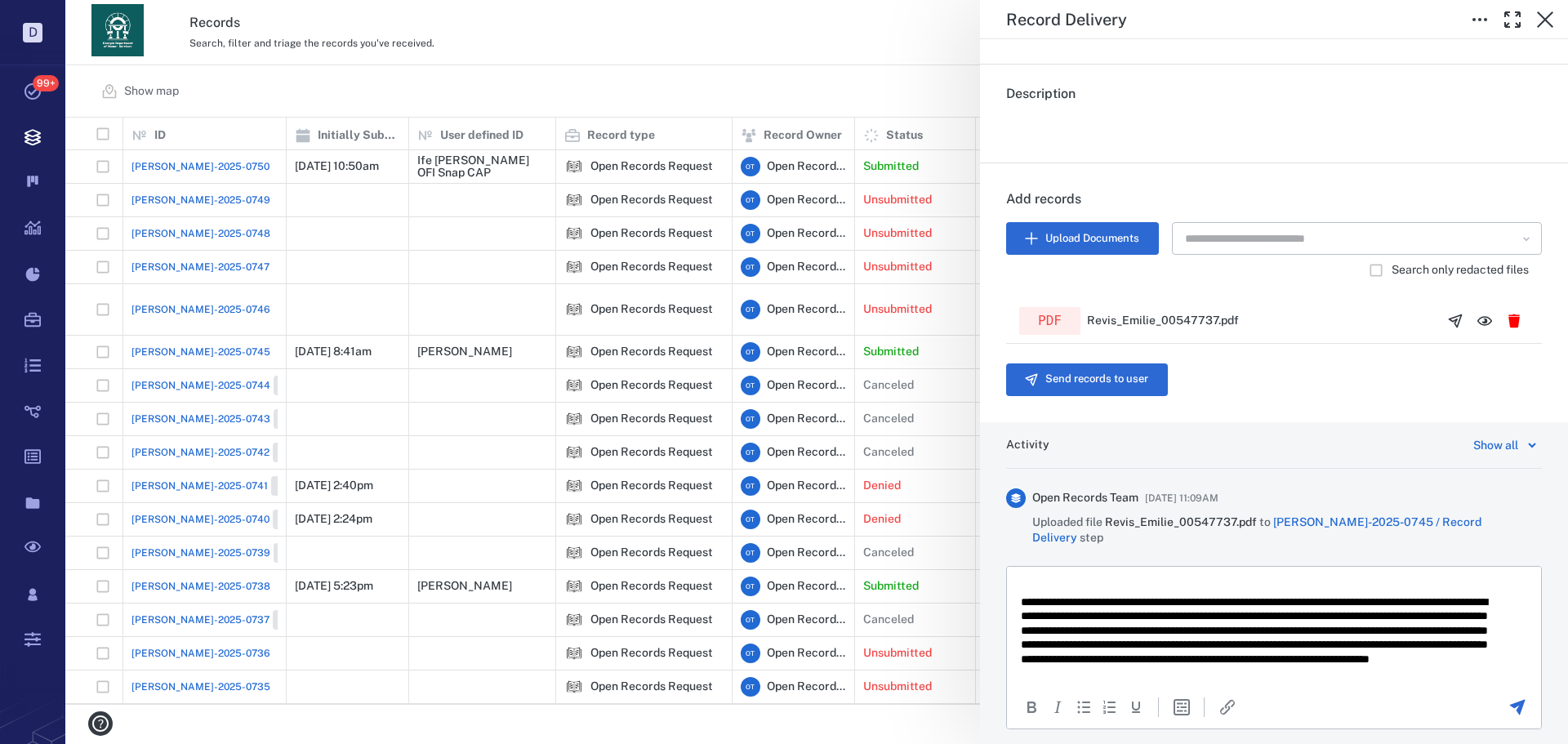
scroll to position [50, 0]
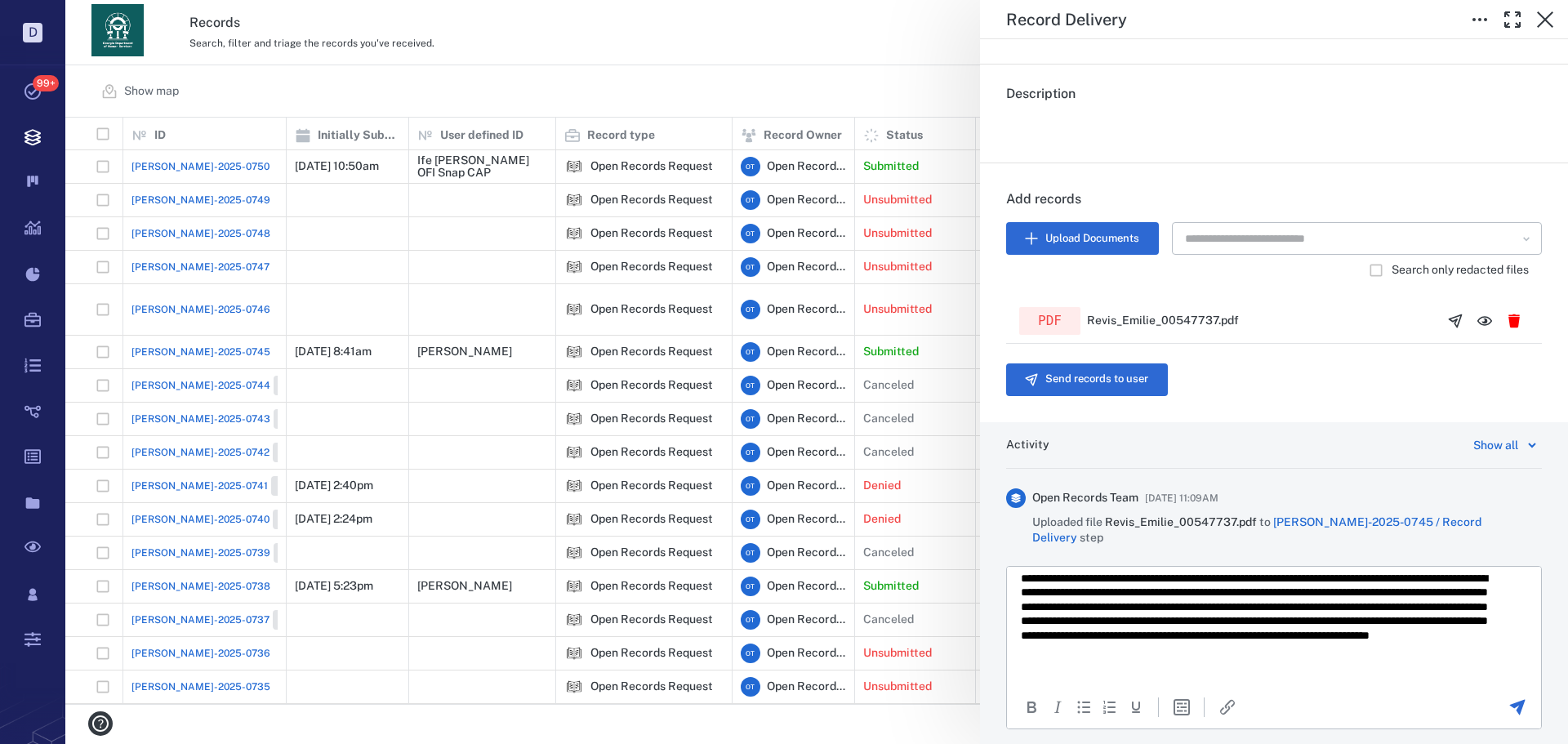
click at [1254, 646] on icon "Send the comment" at bounding box center [1518, 708] width 20 height 20
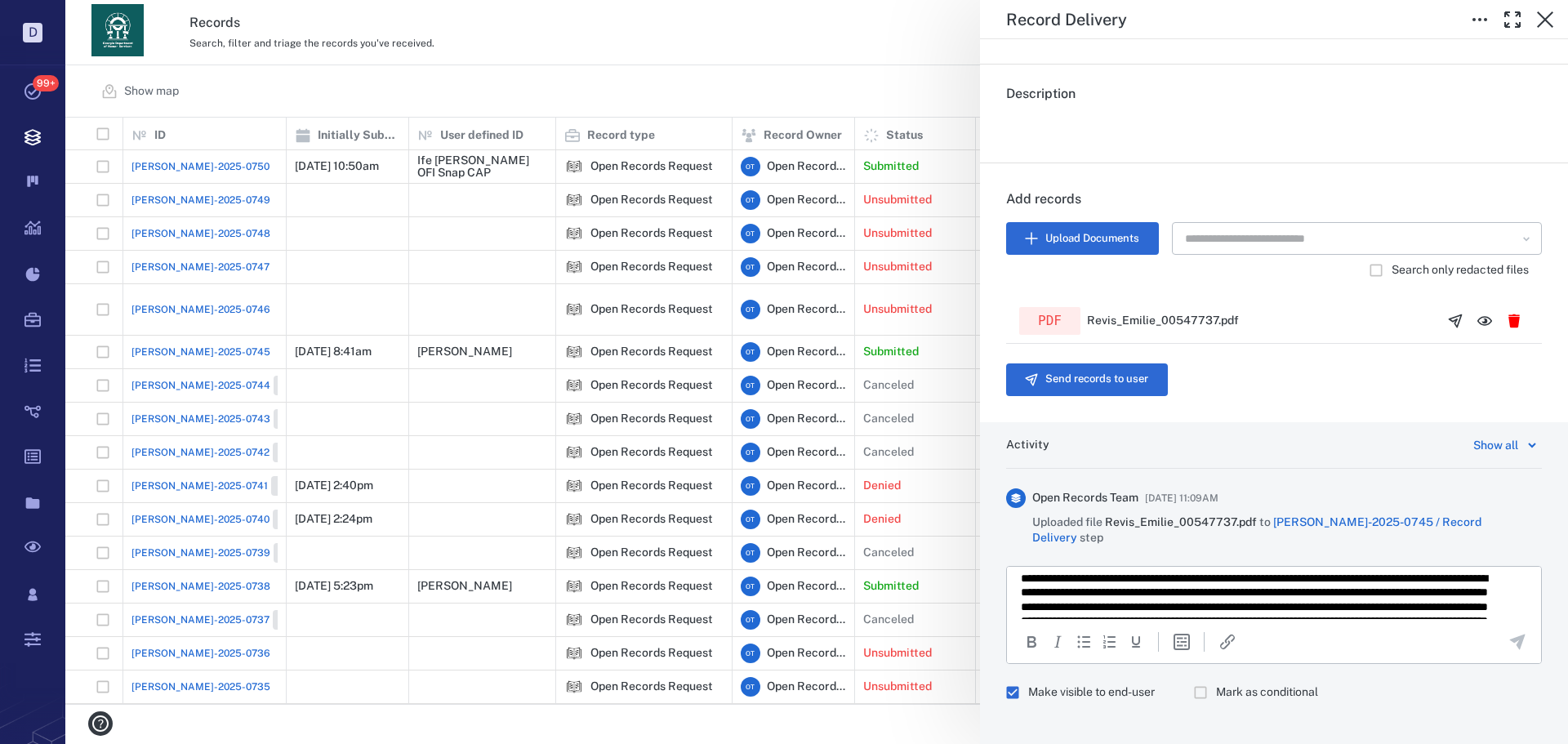
scroll to position [0, 0]
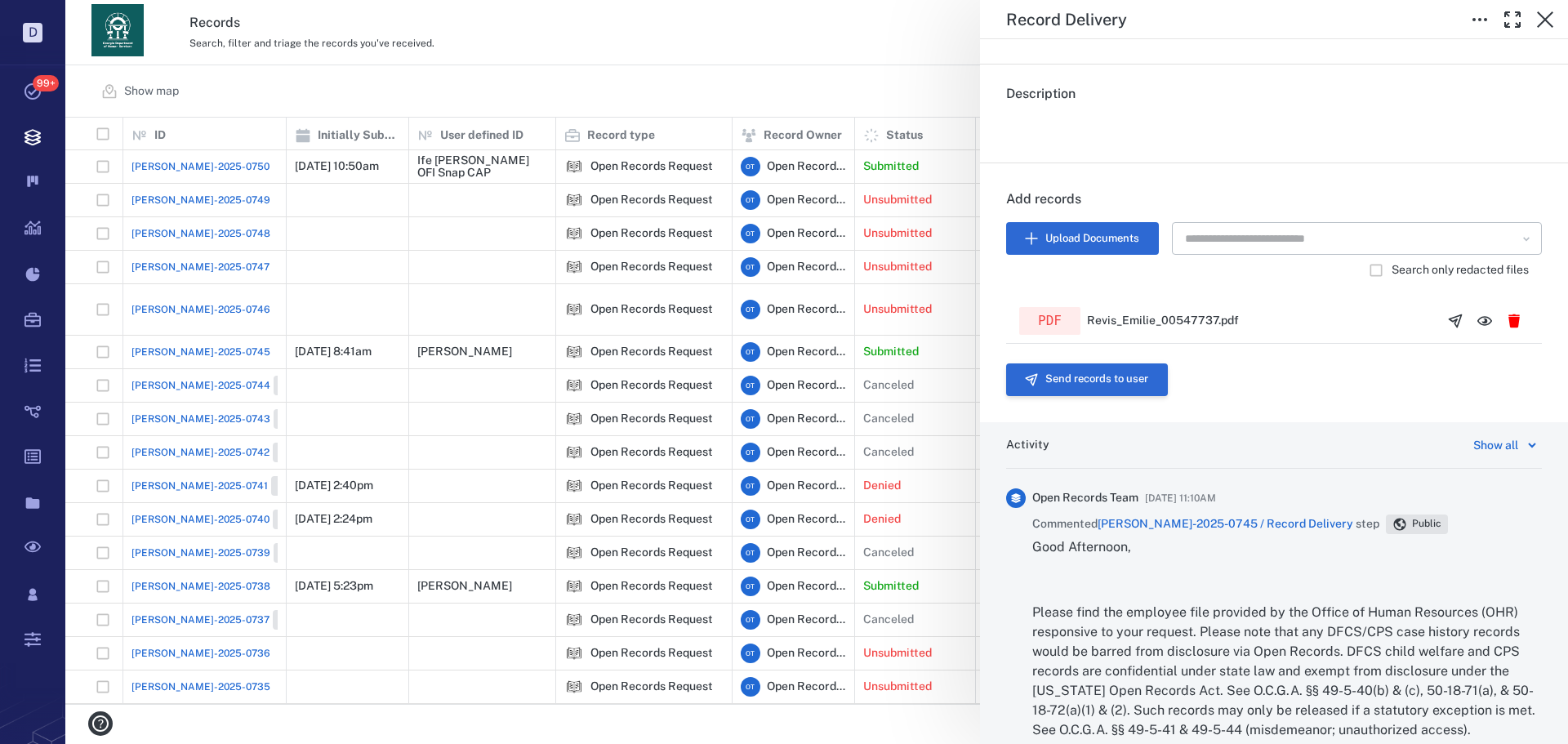
click at [1082, 383] on button "Send records to user" at bounding box center [1087, 380] width 161 height 32
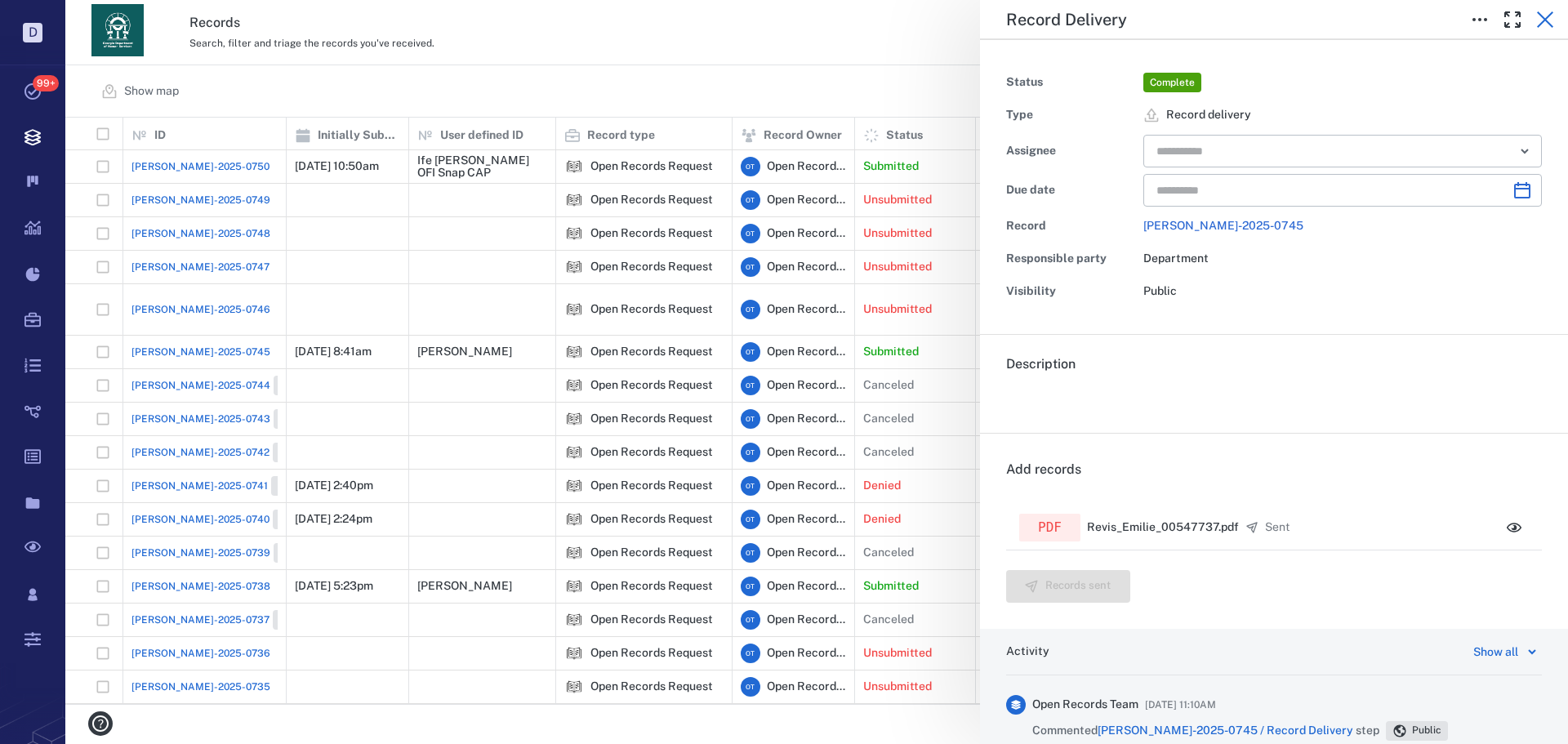
click at [1254, 22] on icon "button" at bounding box center [1545, 20] width 20 height 20
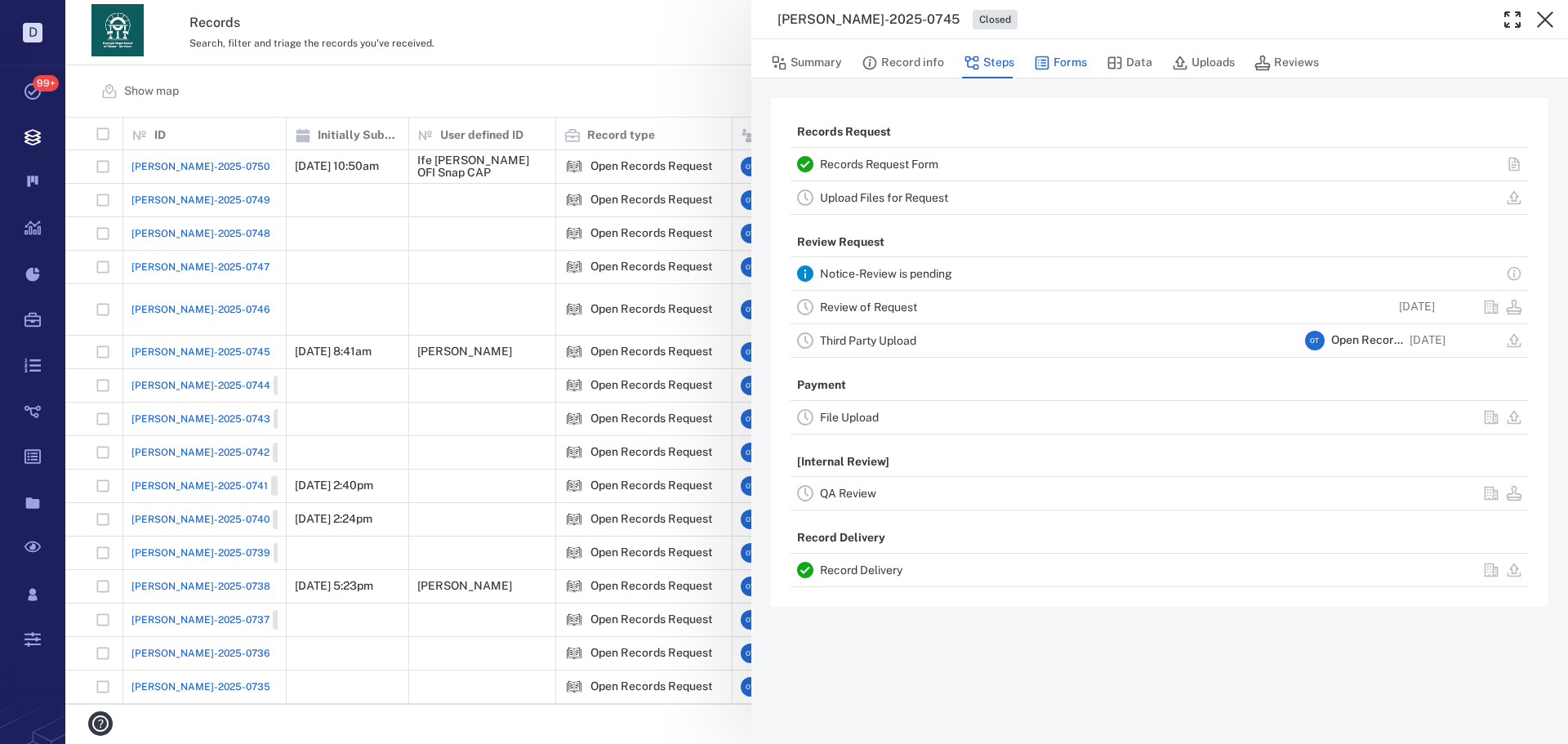
click at [1061, 60] on button "Forms" at bounding box center [1060, 63] width 53 height 31
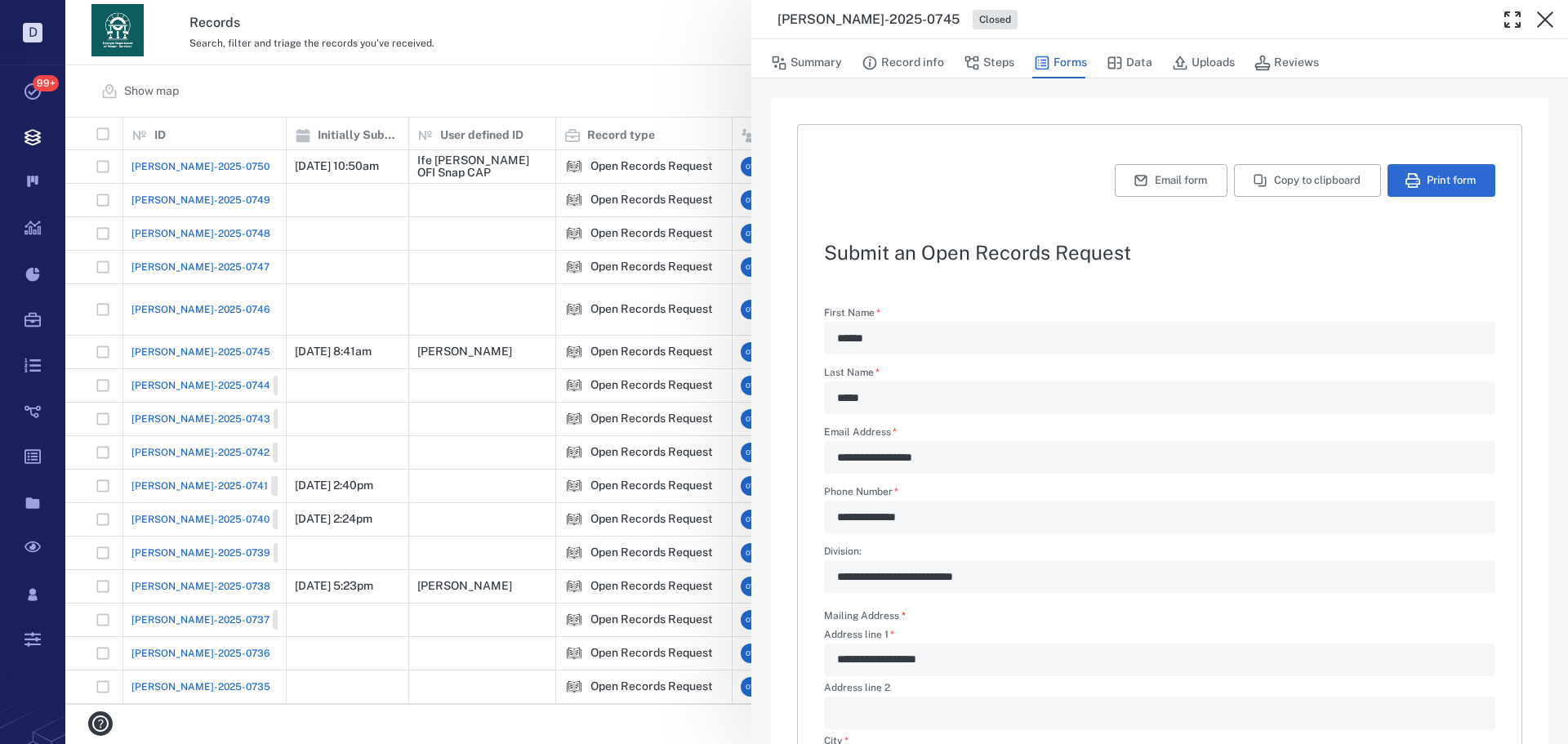
click at [415, 60] on div "**********" at bounding box center [816, 372] width 1503 height 744
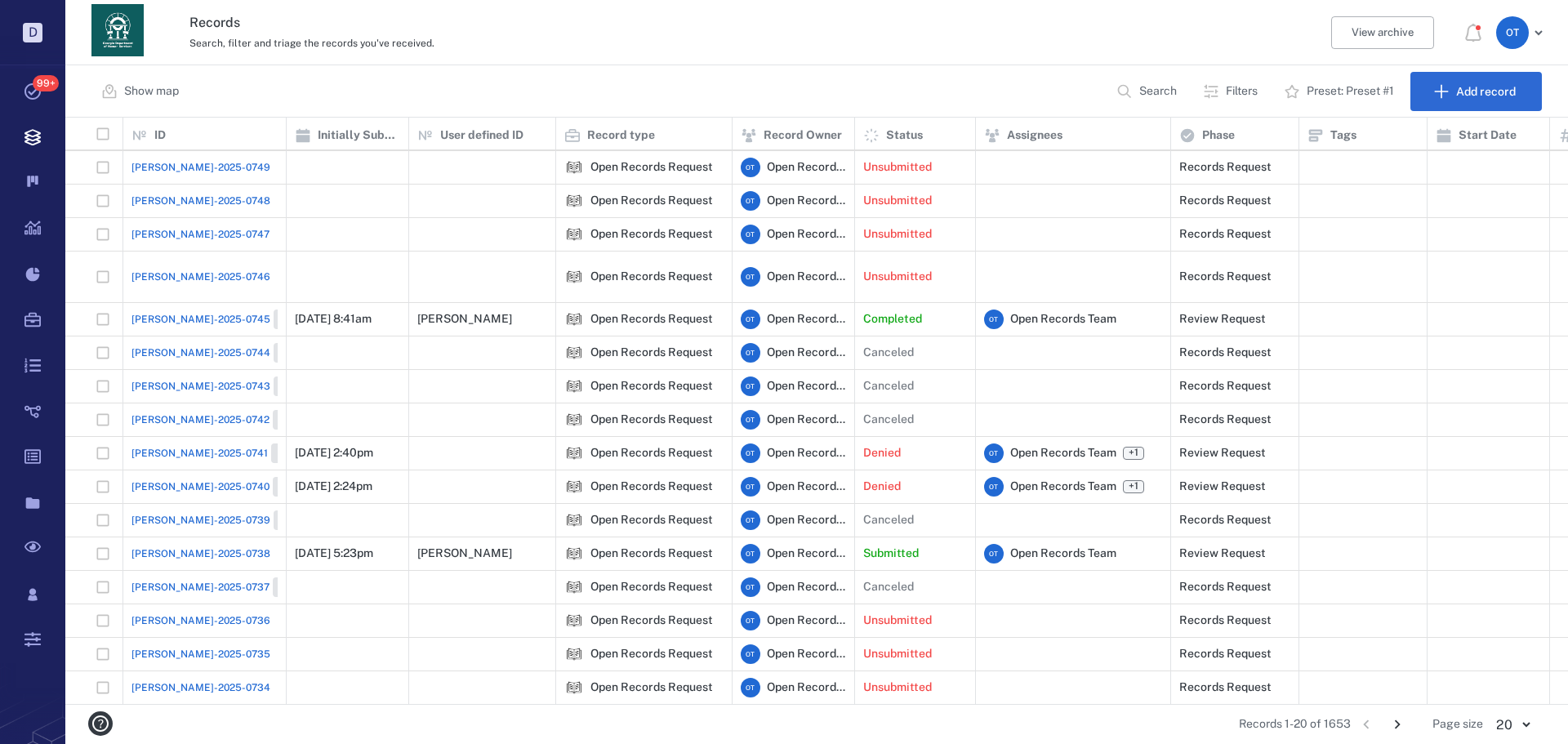
scroll to position [128, 0]
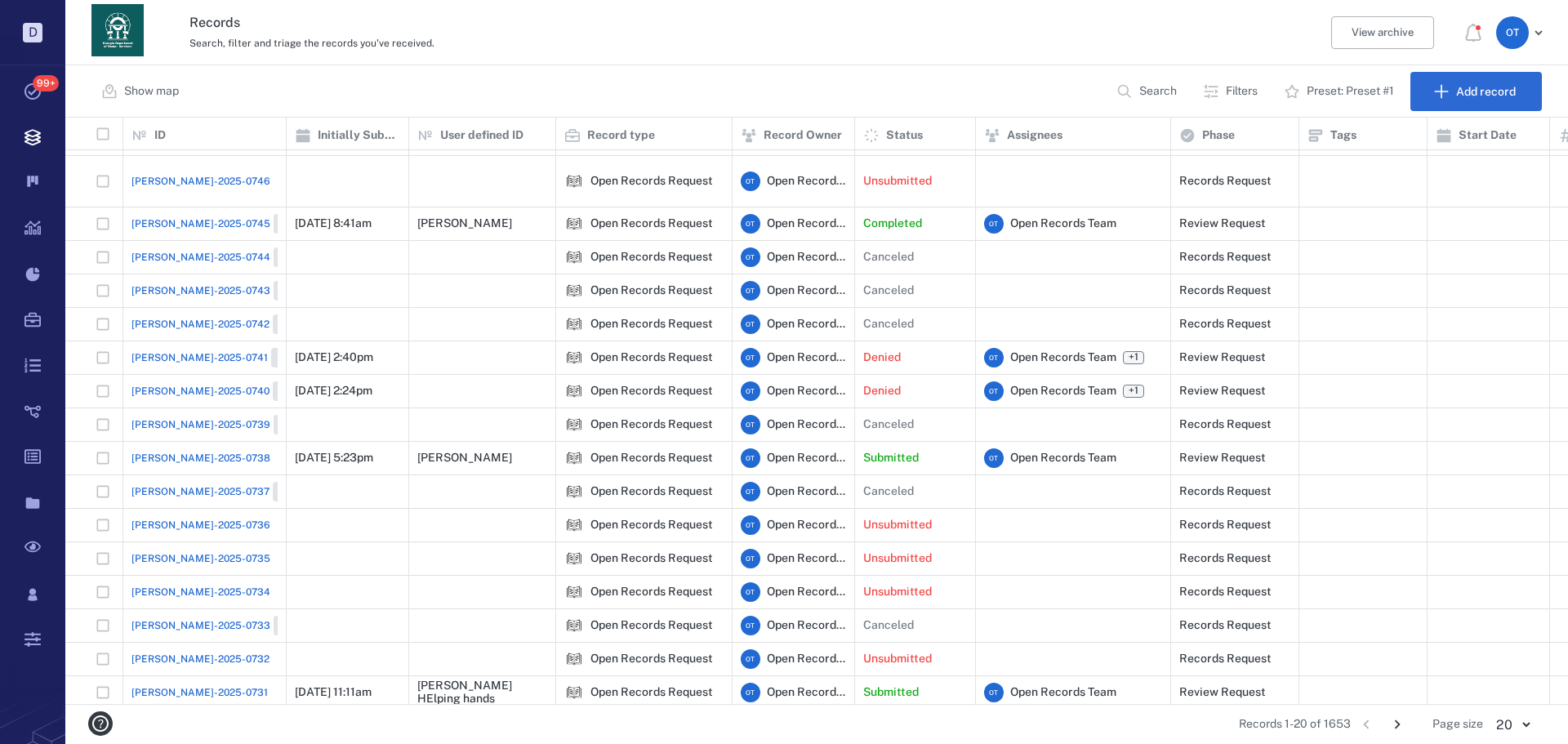
click at [1173, 80] on button "Search" at bounding box center [1148, 92] width 84 height 39
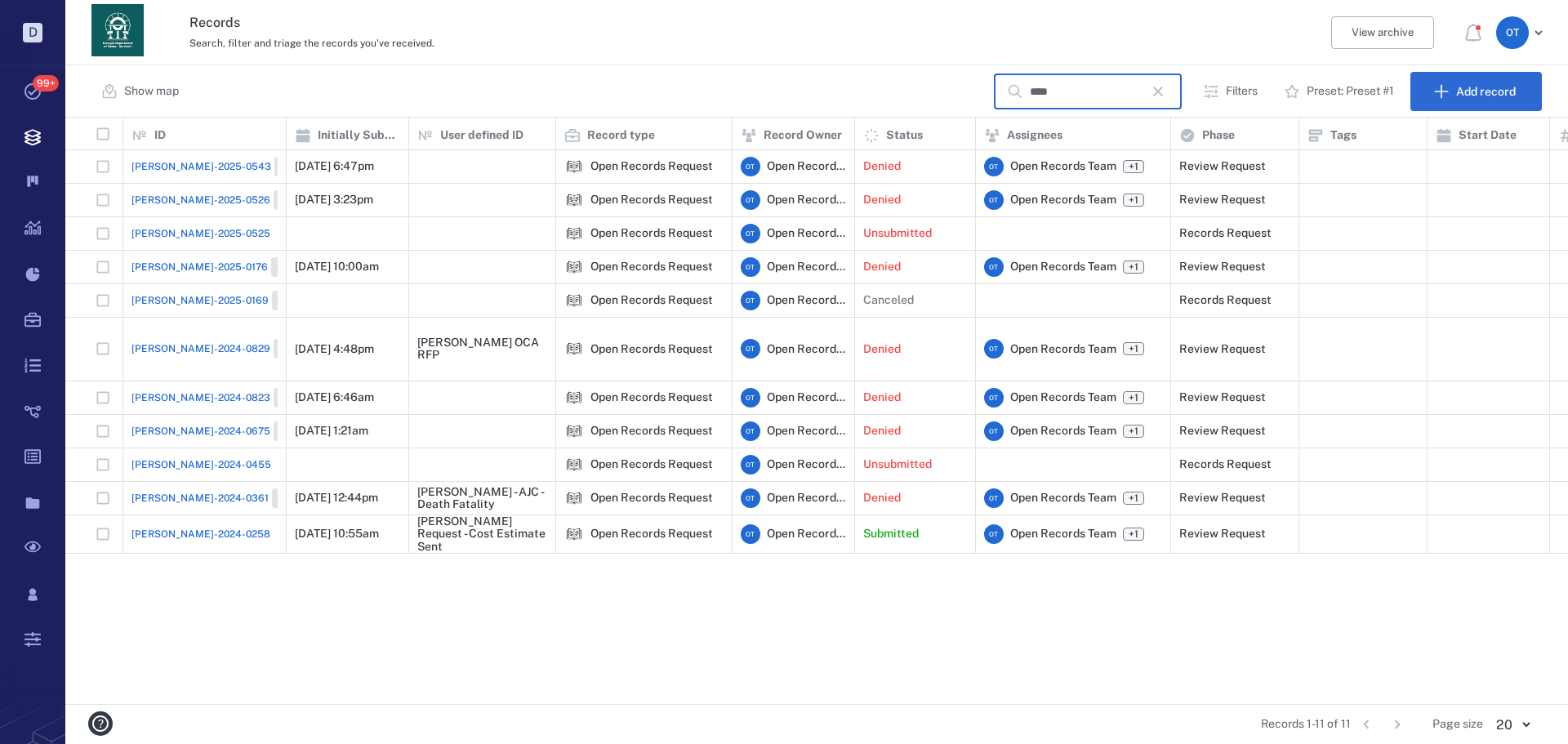
scroll to position [0, 0]
type input "****"
click at [153, 341] on span "ORR-2024-0829" at bounding box center [201, 348] width 139 height 15
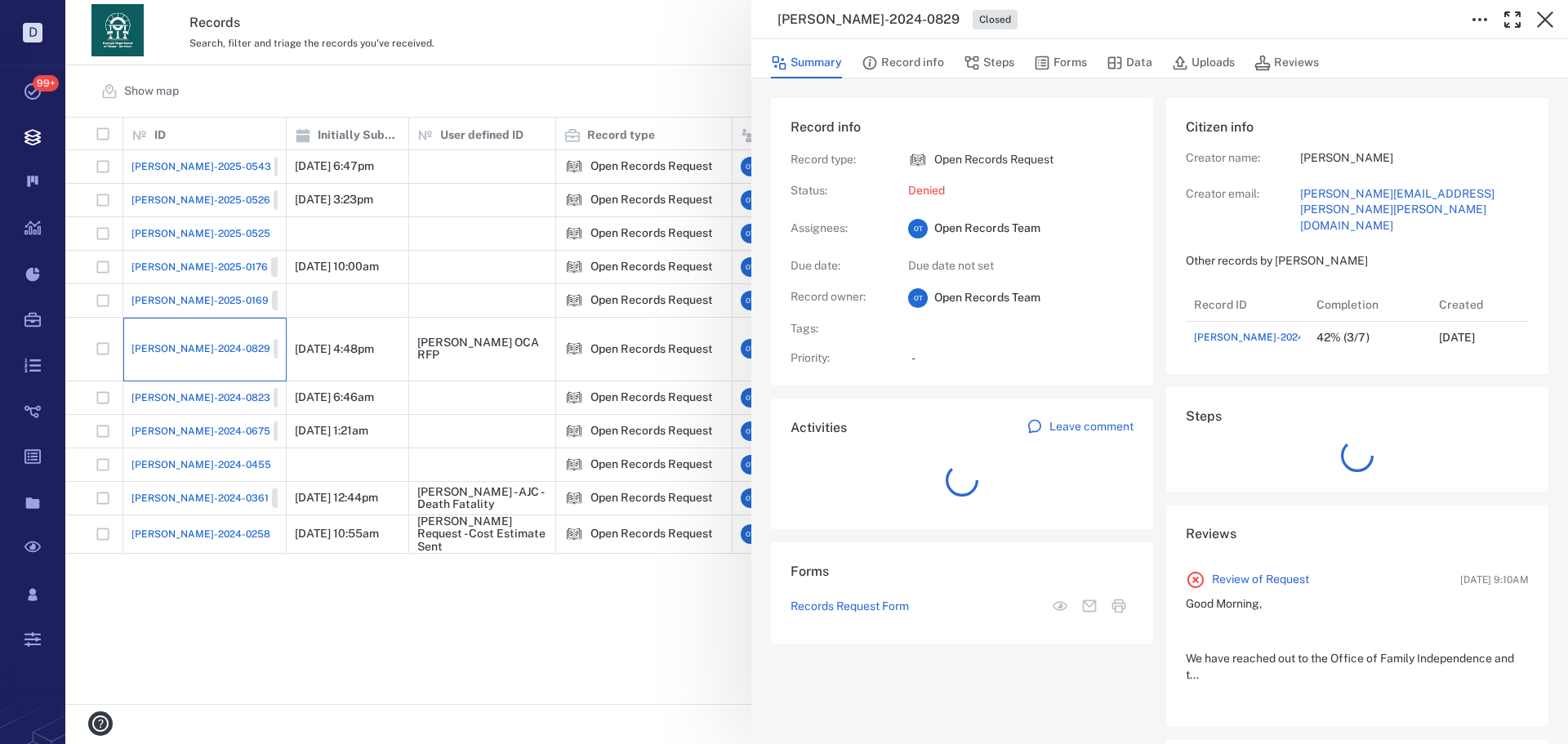
scroll to position [65, 325]
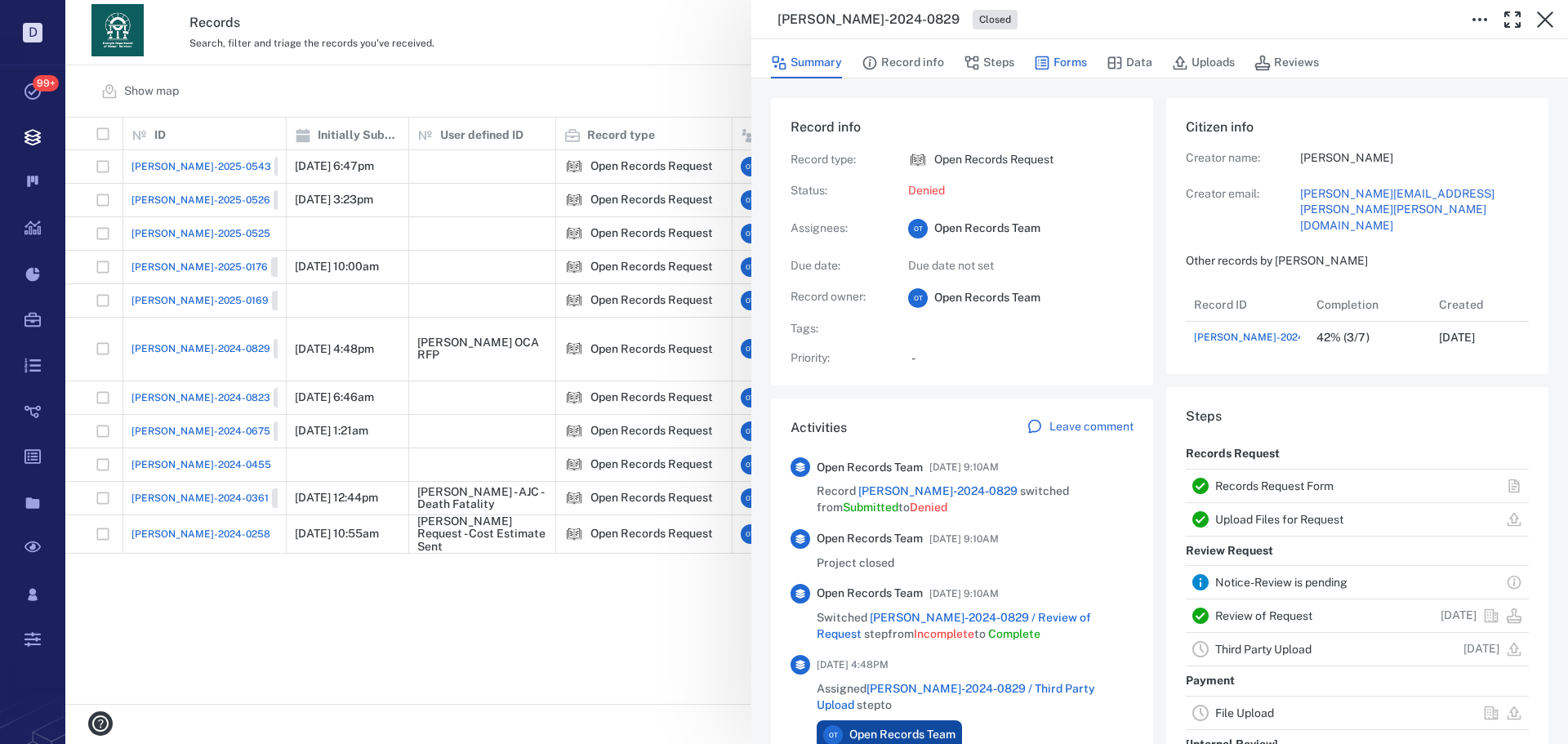
click at [1054, 64] on button "Forms" at bounding box center [1060, 63] width 53 height 31
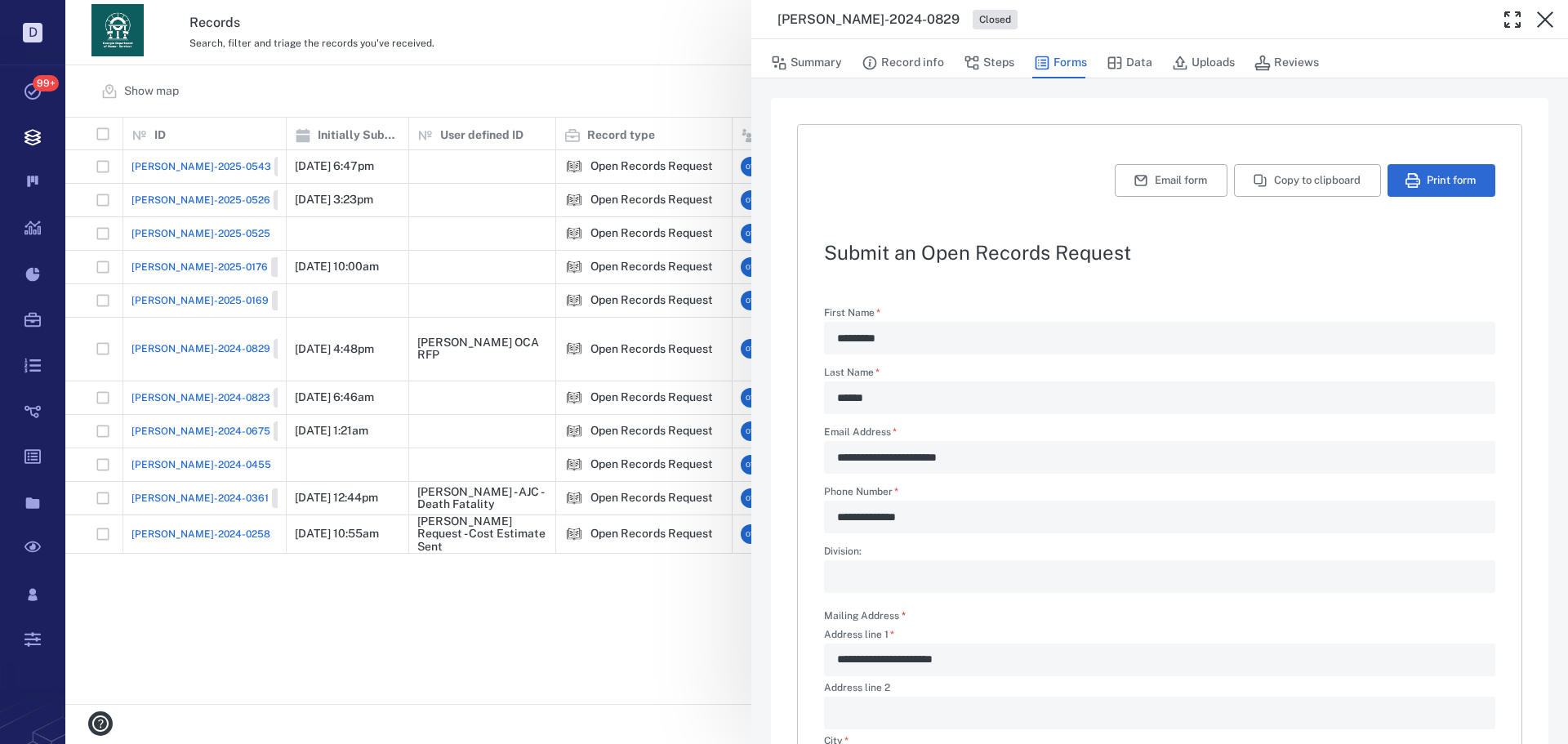
type textarea "*"
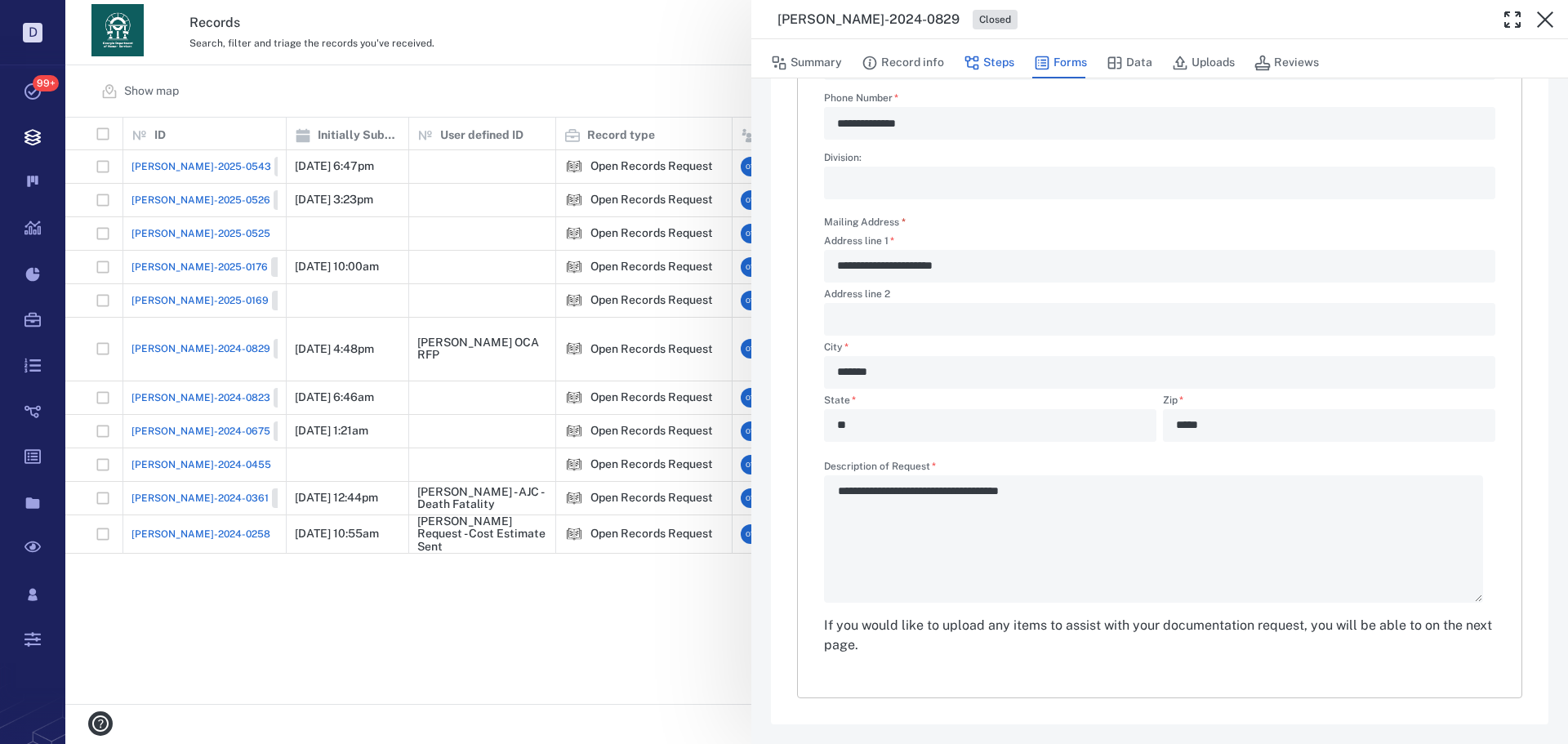
click at [982, 57] on button "Steps" at bounding box center [989, 63] width 50 height 31
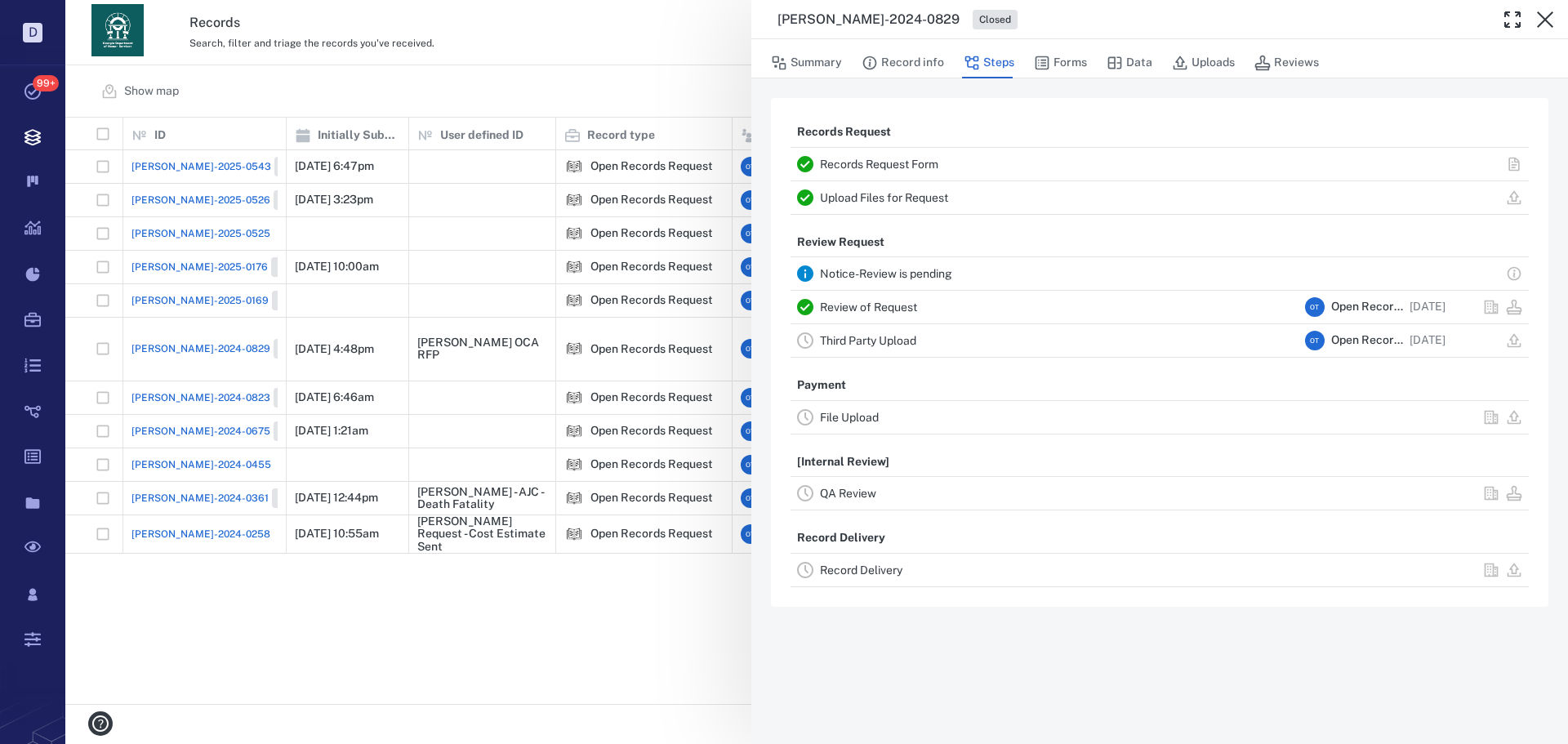
click at [679, 140] on div "ORR-2024-0829 Closed Summary Record info Steps Forms Data Uploads Reviews Recor…" at bounding box center [816, 372] width 1503 height 744
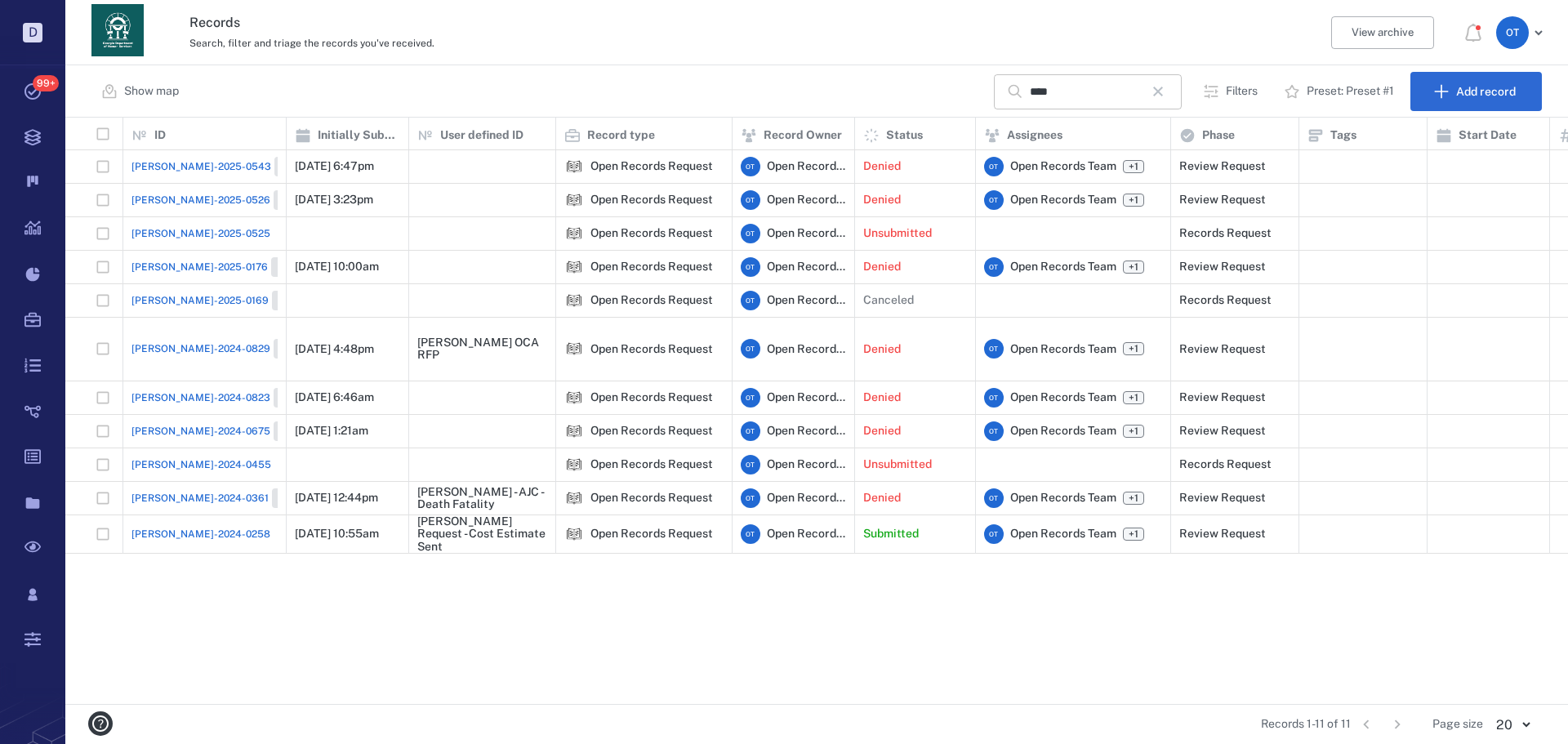
click at [1159, 90] on icon "button" at bounding box center [1159, 92] width 20 height 20
